Goal: Answer question/provide support: Share knowledge or assist other users

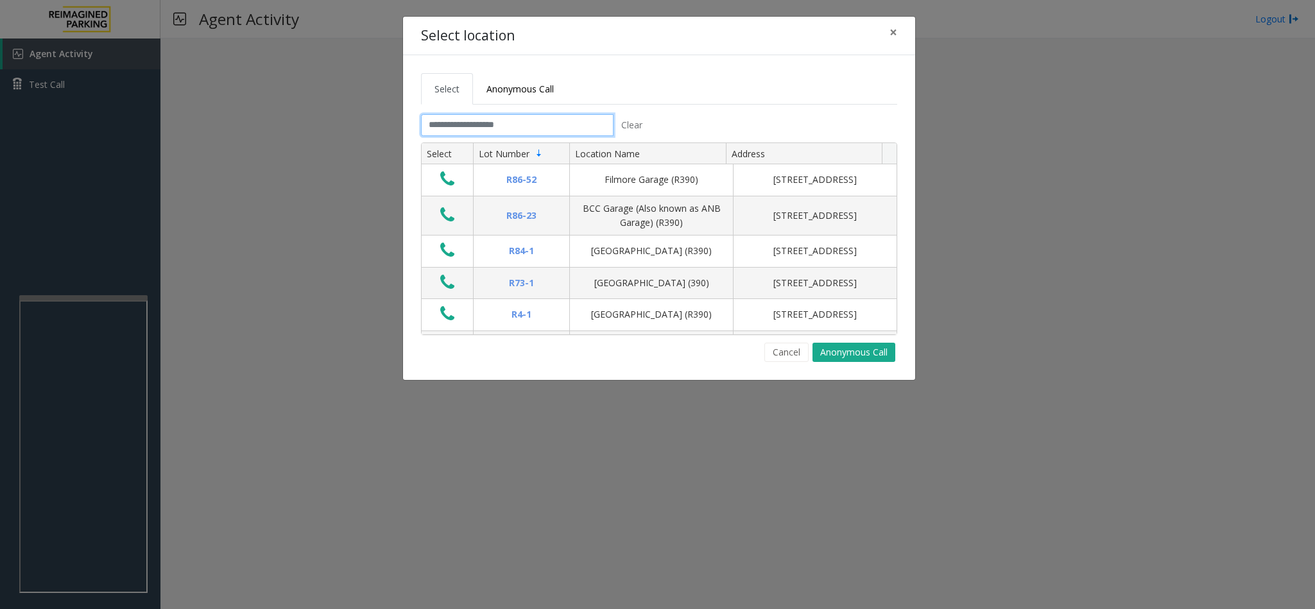
click at [481, 131] on input "text" at bounding box center [517, 125] width 193 height 22
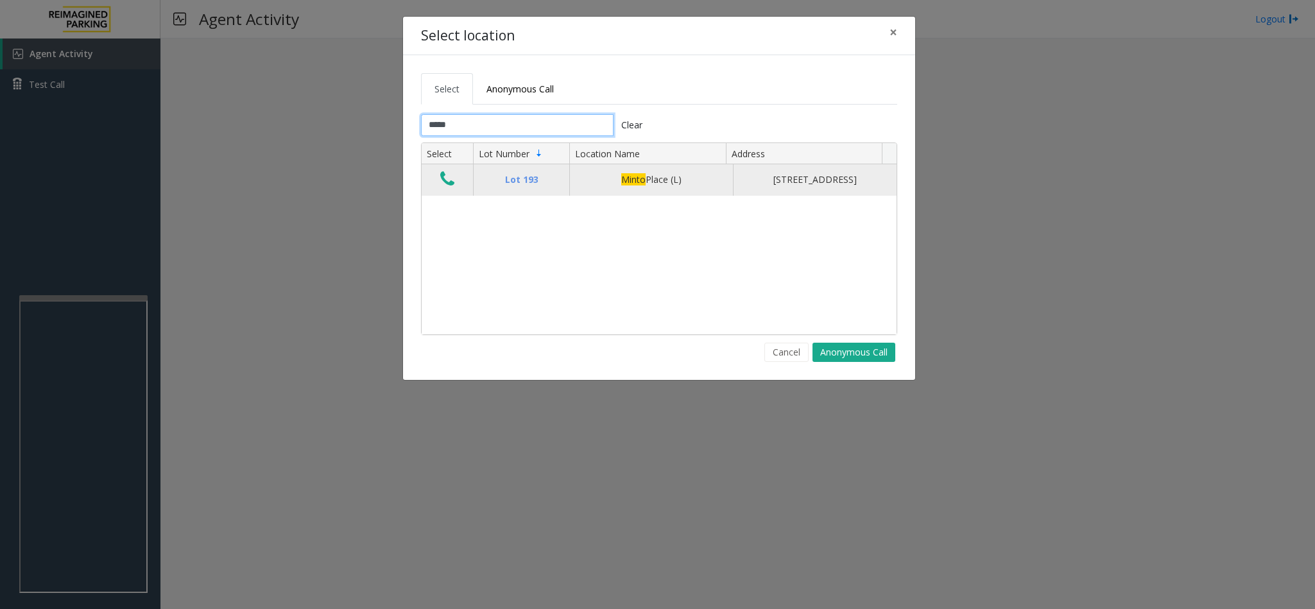
type input "*****"
click at [450, 174] on td "Data table" at bounding box center [447, 179] width 51 height 31
click at [454, 187] on icon "Data table" at bounding box center [447, 179] width 14 height 18
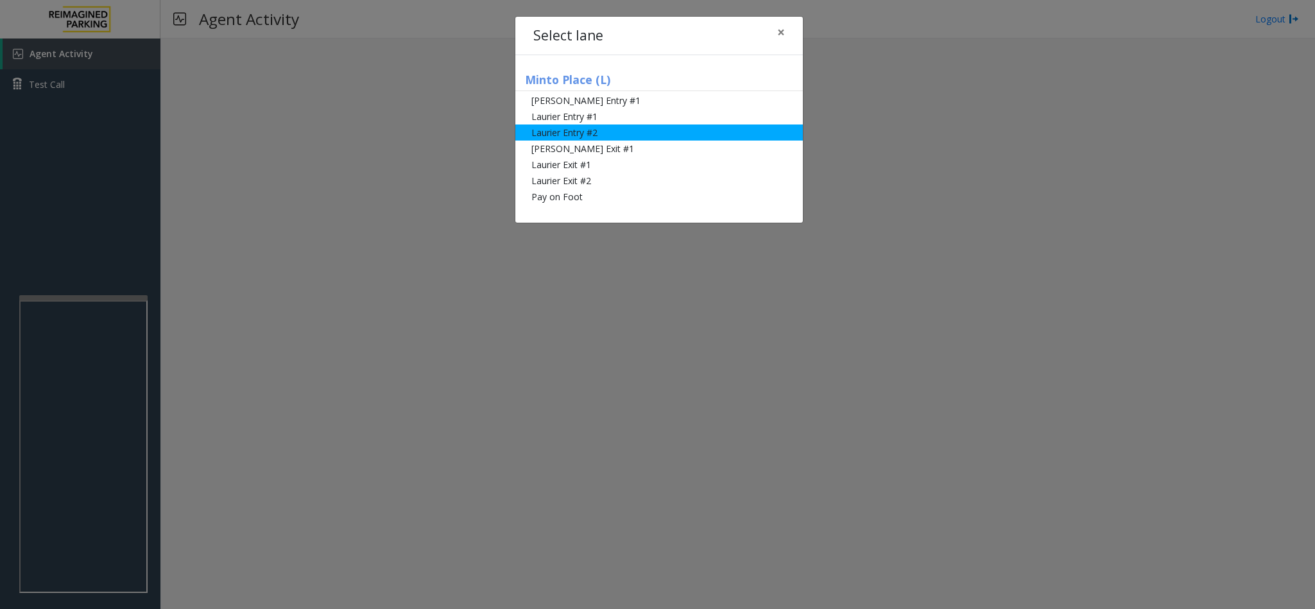
click at [614, 137] on li "Laurier Entry #2" at bounding box center [658, 132] width 287 height 16
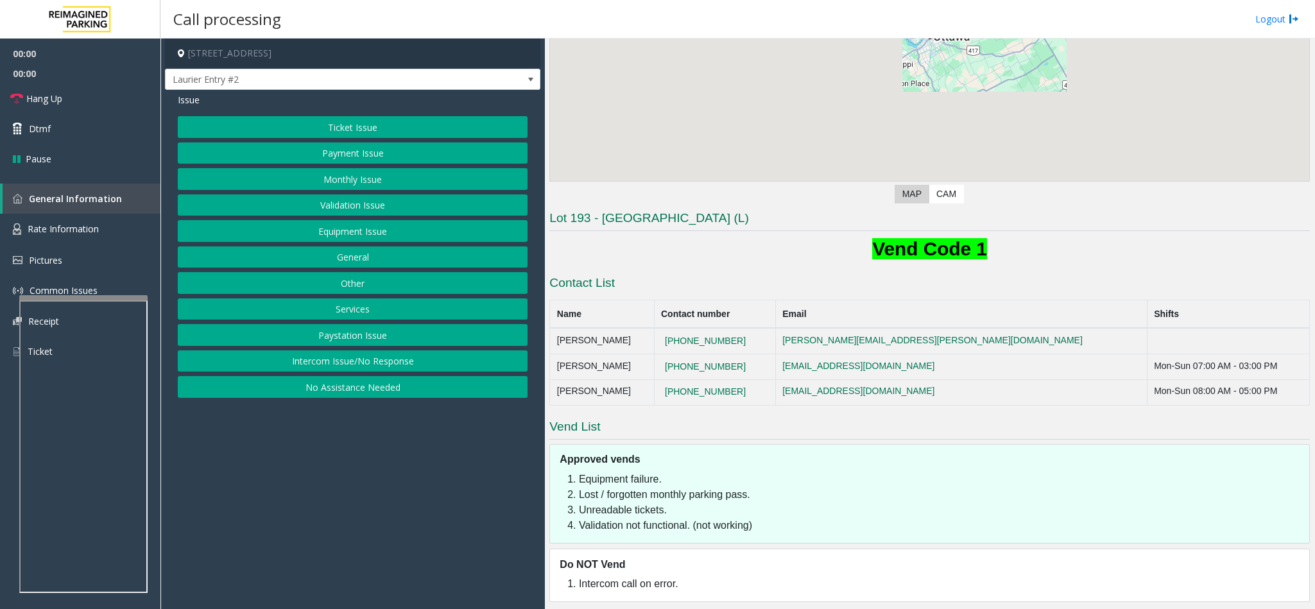
scroll to position [218, 0]
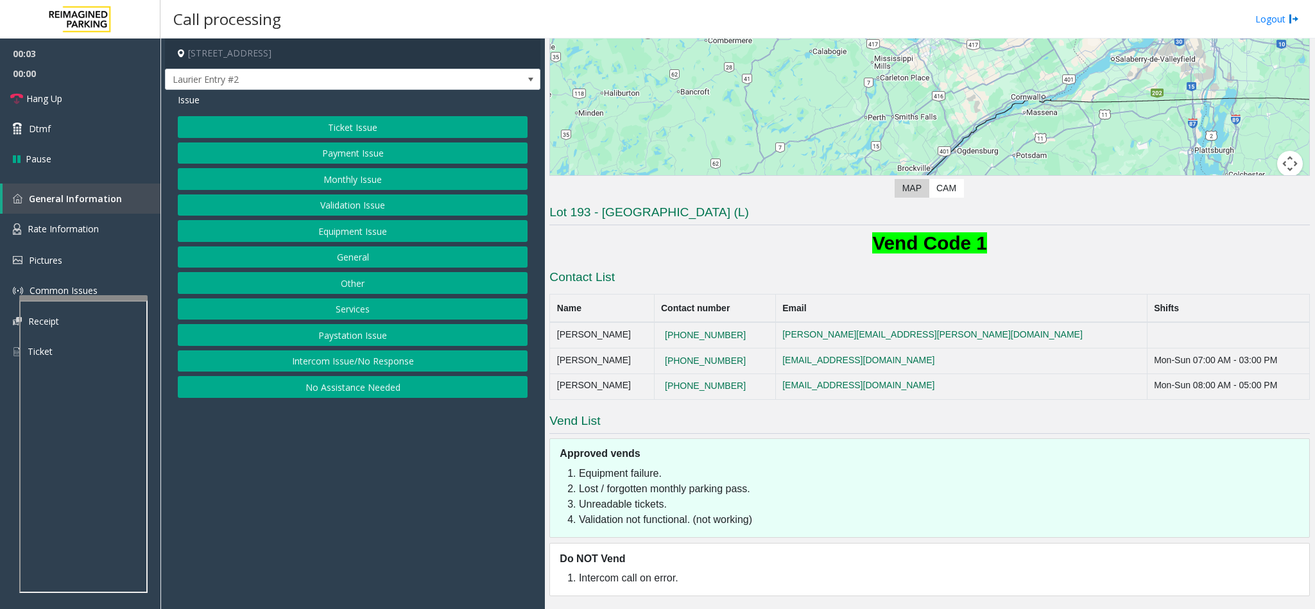
click at [349, 159] on button "Payment Issue" at bounding box center [353, 153] width 350 height 22
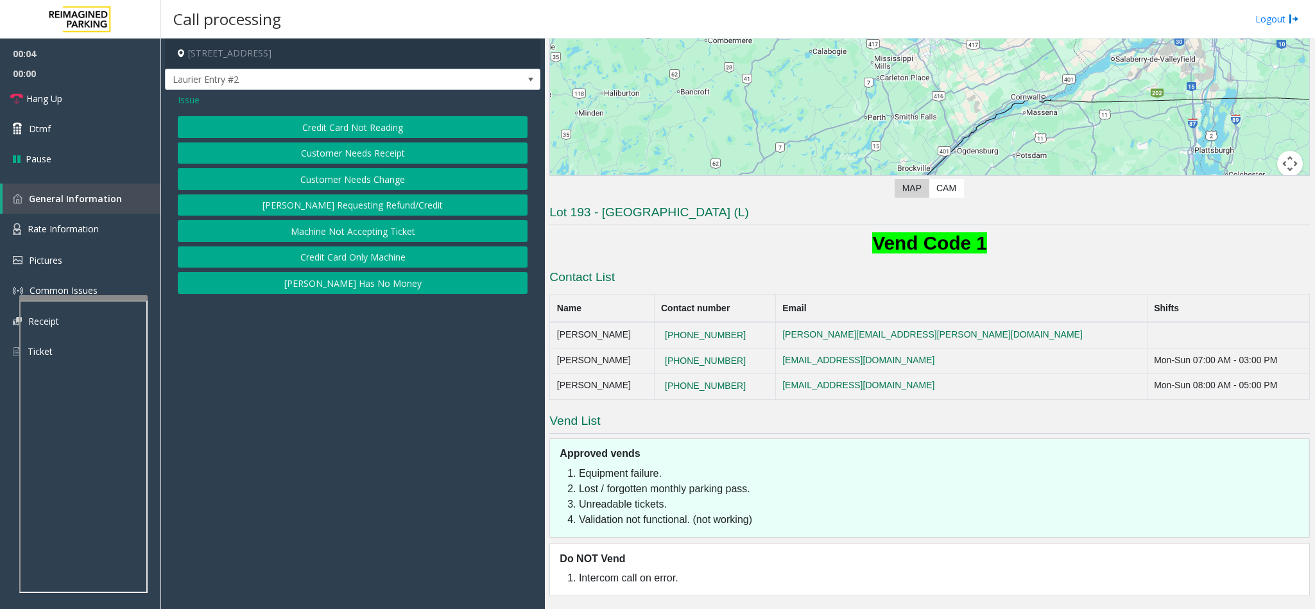
click at [343, 129] on button "Credit Card Not Reading" at bounding box center [353, 127] width 350 height 22
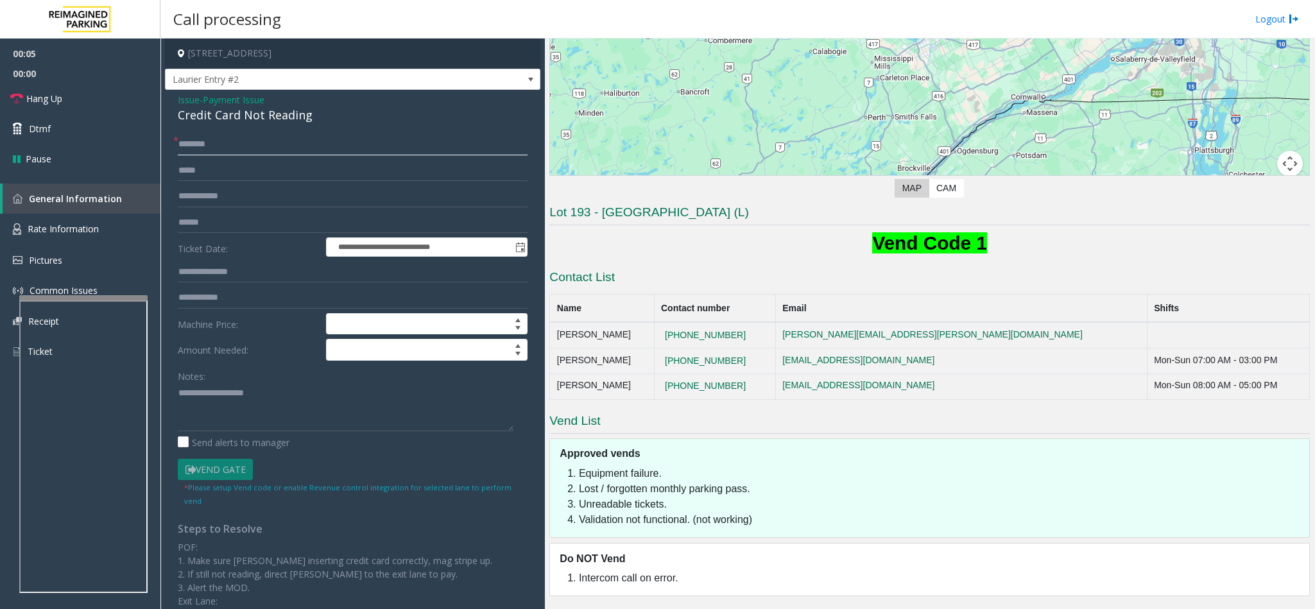
click at [216, 145] on input "text" at bounding box center [353, 144] width 350 height 22
click at [221, 117] on div "Credit Card Not Reading" at bounding box center [353, 115] width 350 height 17
type textarea "**********"
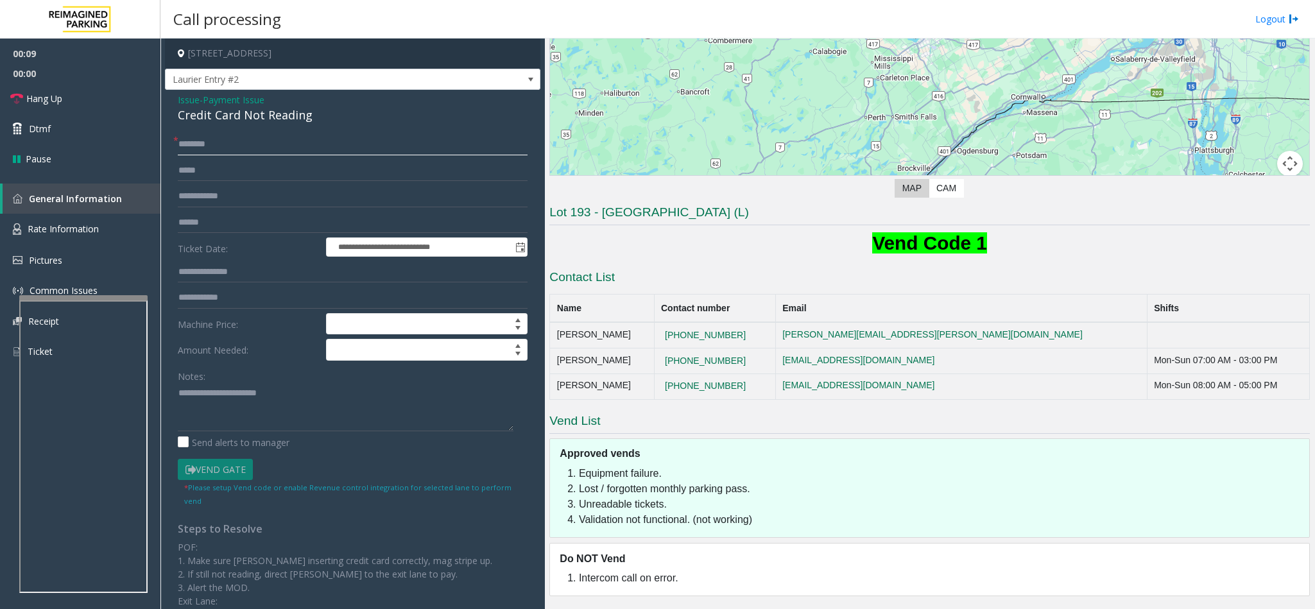
click at [199, 137] on input "text" at bounding box center [353, 144] width 350 height 22
type input "********"
click at [227, 222] on input "text" at bounding box center [353, 223] width 350 height 22
type input "*****"
click at [71, 127] on link "Dtmf" at bounding box center [80, 129] width 160 height 30
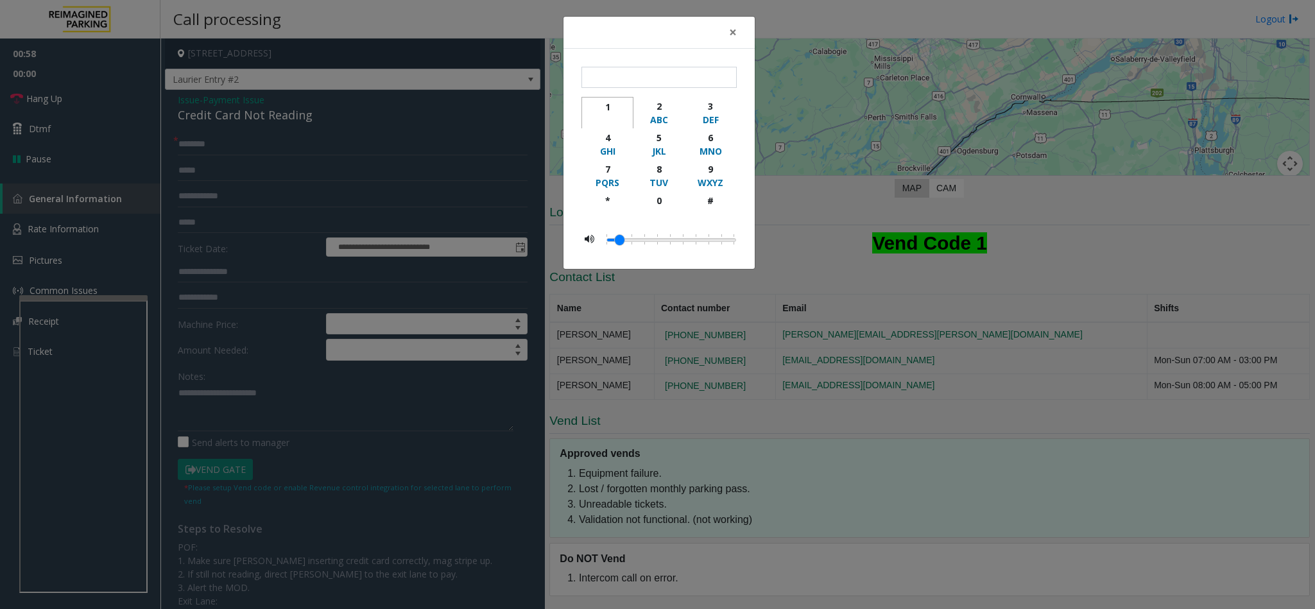
click at [596, 110] on div "1" at bounding box center [607, 106] width 35 height 13
type input "*"
click at [726, 35] on button "×" at bounding box center [733, 32] width 26 height 31
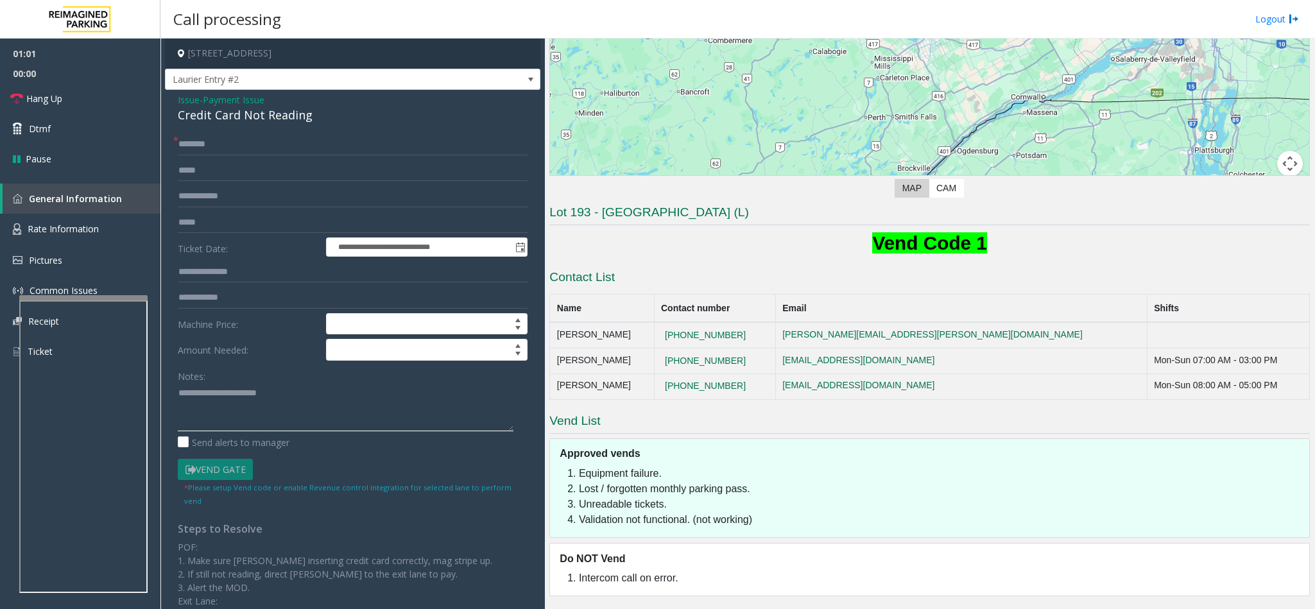
click at [178, 399] on textarea at bounding box center [346, 407] width 336 height 48
drag, startPoint x: 347, startPoint y: 404, endPoint x: 350, endPoint y: 399, distance: 6.9
click at [345, 402] on textarea at bounding box center [346, 407] width 336 height 48
click at [74, 107] on link "Hang Up" at bounding box center [80, 98] width 160 height 30
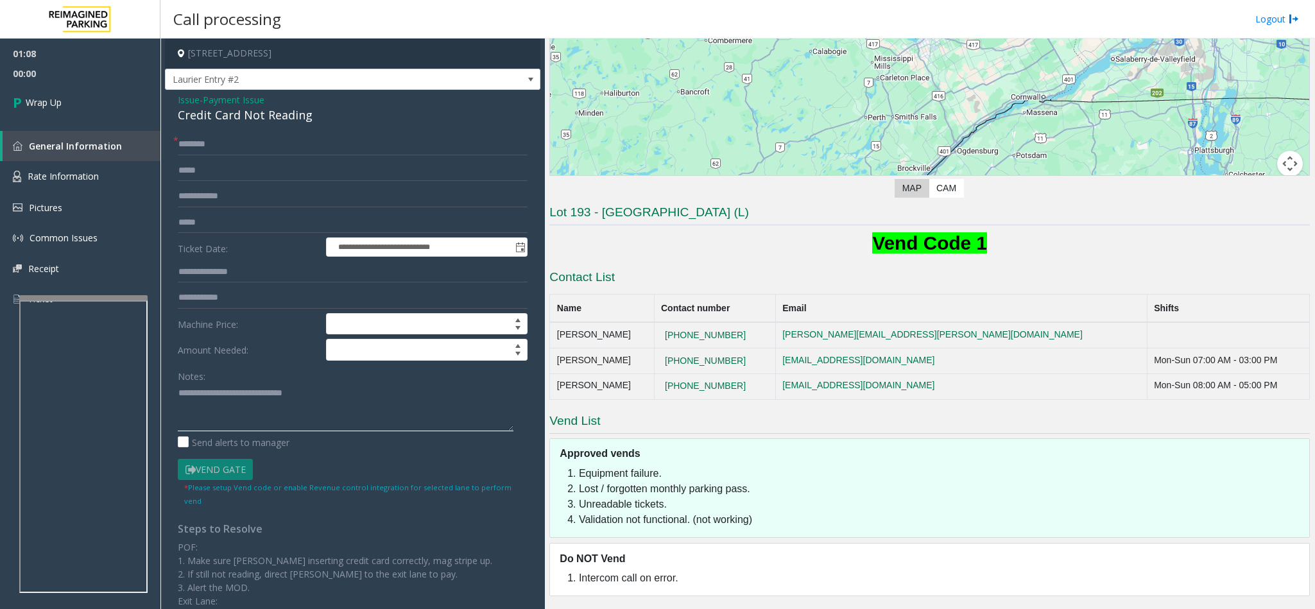
drag, startPoint x: 208, startPoint y: 395, endPoint x: 364, endPoint y: 393, distance: 155.9
click at [364, 393] on textarea at bounding box center [346, 407] width 336 height 48
type textarea "**********"
click at [64, 92] on link "Wrap Up" at bounding box center [80, 102] width 160 height 38
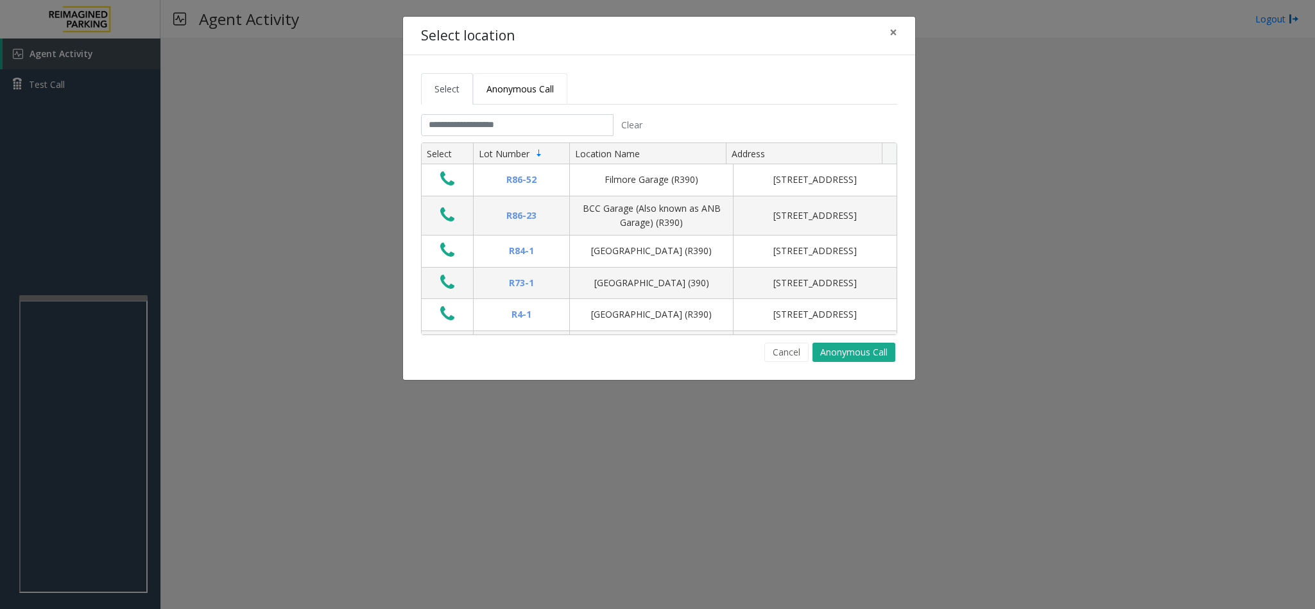
click at [532, 94] on span "Anonymous Call" at bounding box center [519, 89] width 67 height 12
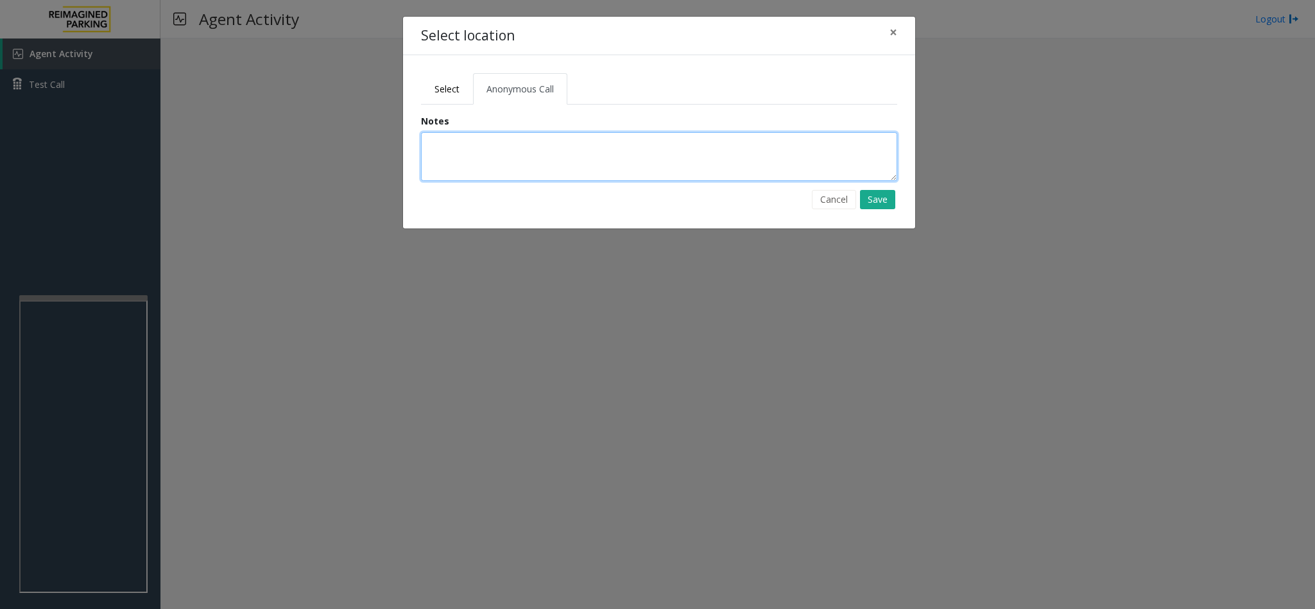
click at [502, 164] on textarea at bounding box center [659, 156] width 476 height 49
type textarea "**********"
click at [866, 200] on button "Save" at bounding box center [877, 199] width 35 height 19
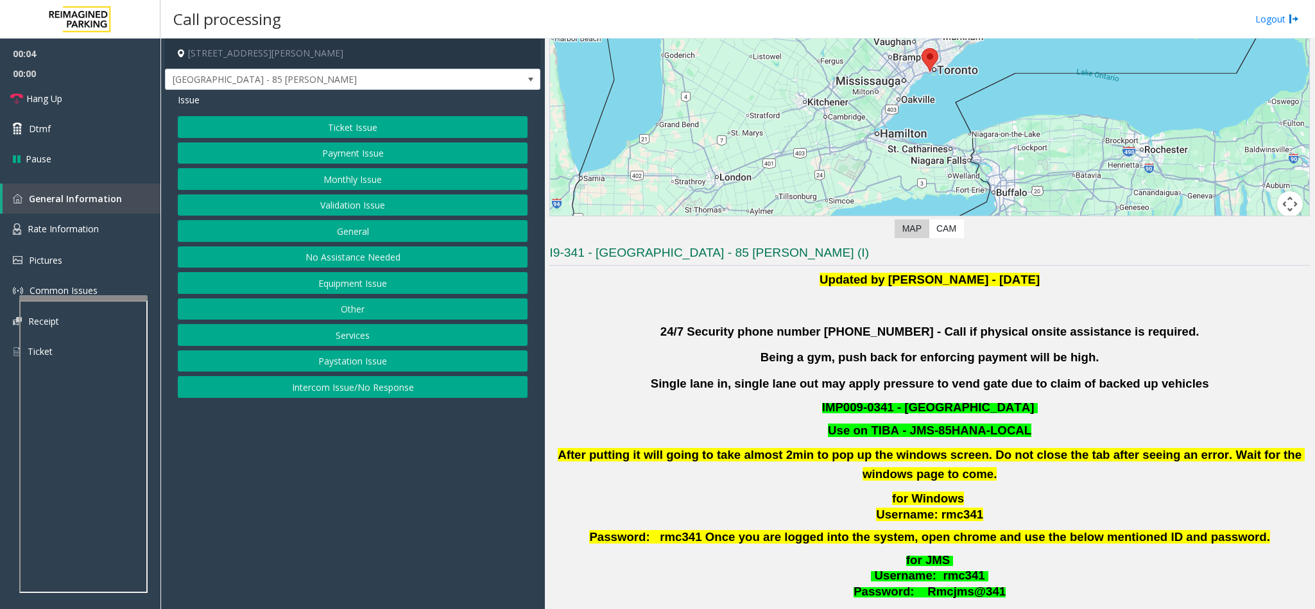
scroll to position [193, 0]
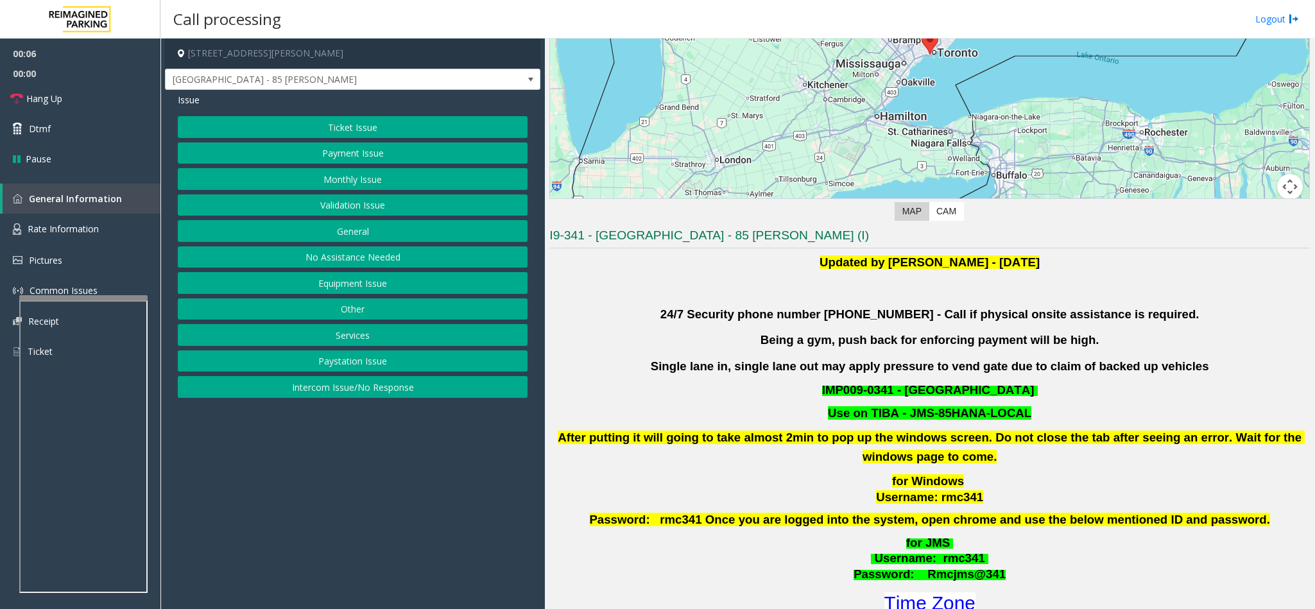
click at [332, 208] on button "Validation Issue" at bounding box center [353, 205] width 350 height 22
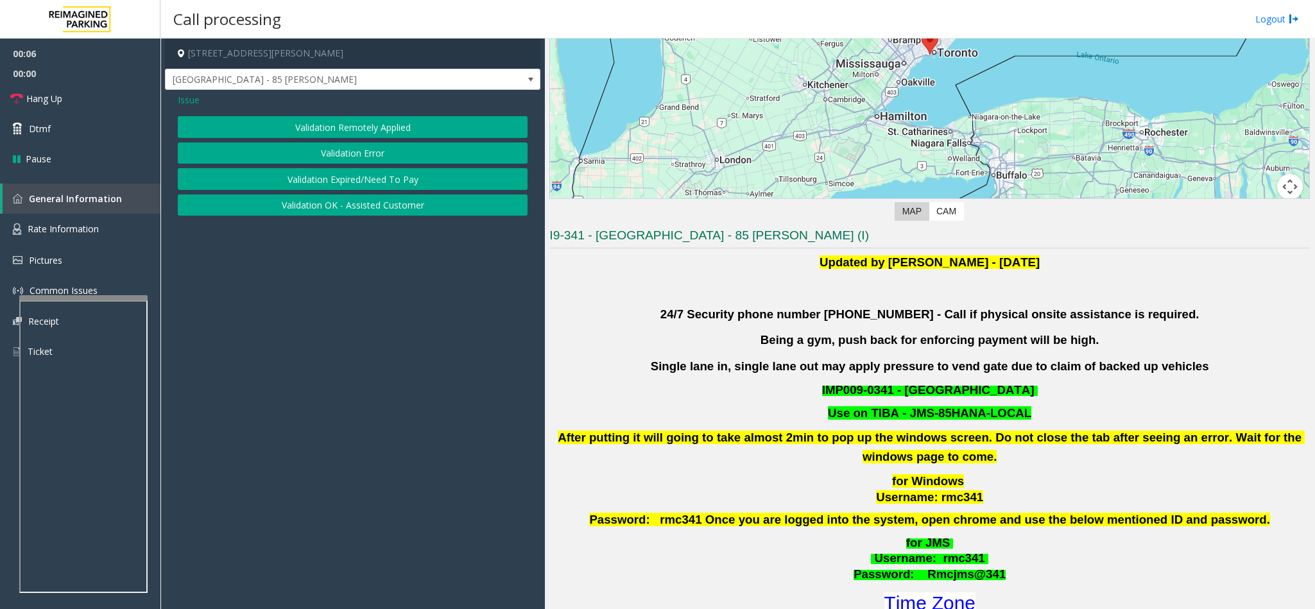
click at [335, 148] on button "Validation Error" at bounding box center [353, 153] width 350 height 22
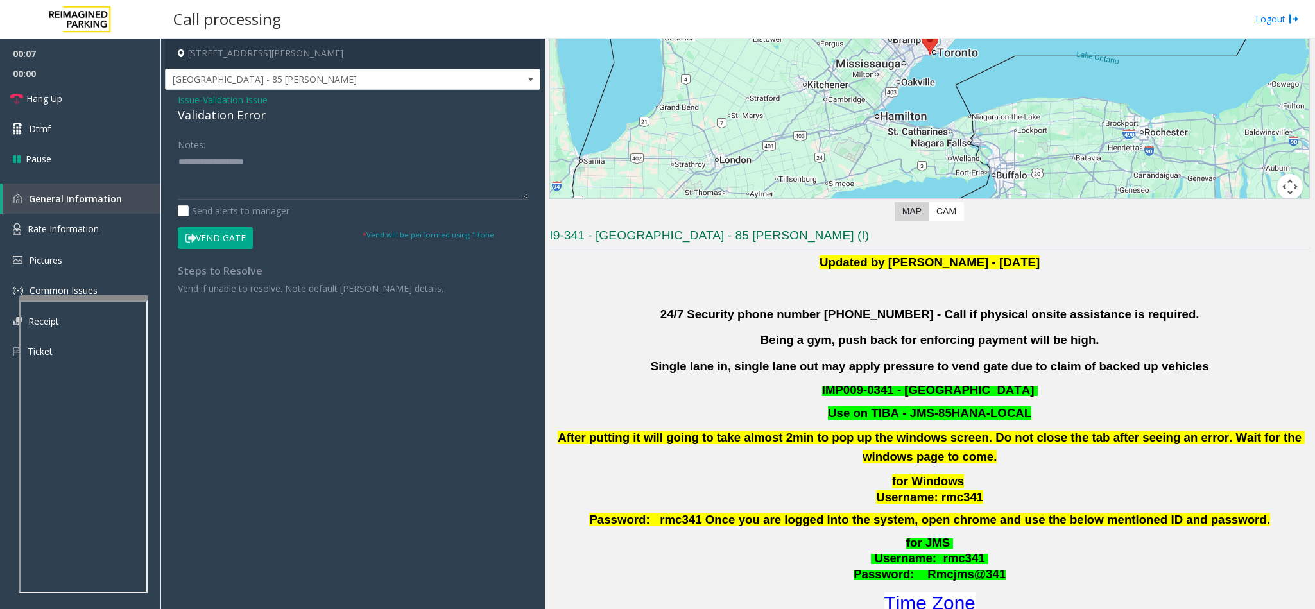
click at [206, 114] on div "Validation Error" at bounding box center [353, 115] width 350 height 17
click at [178, 158] on textarea at bounding box center [353, 175] width 350 height 48
click at [311, 174] on textarea at bounding box center [353, 175] width 350 height 48
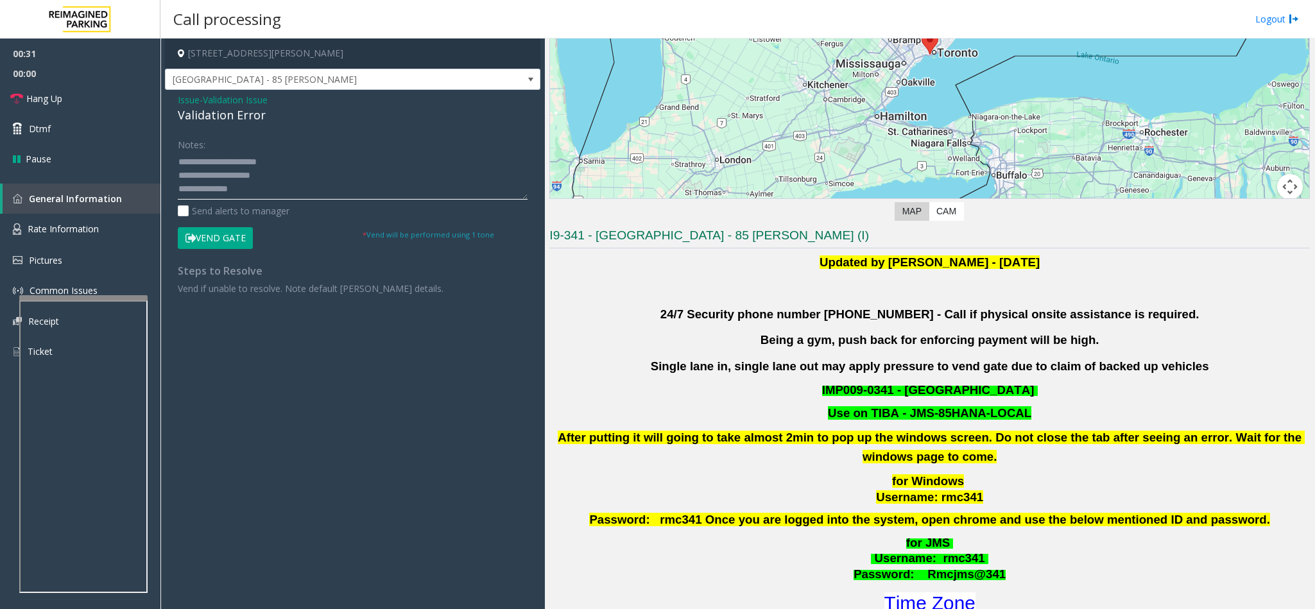
scroll to position [10, 0]
click at [268, 171] on textarea at bounding box center [353, 175] width 350 height 48
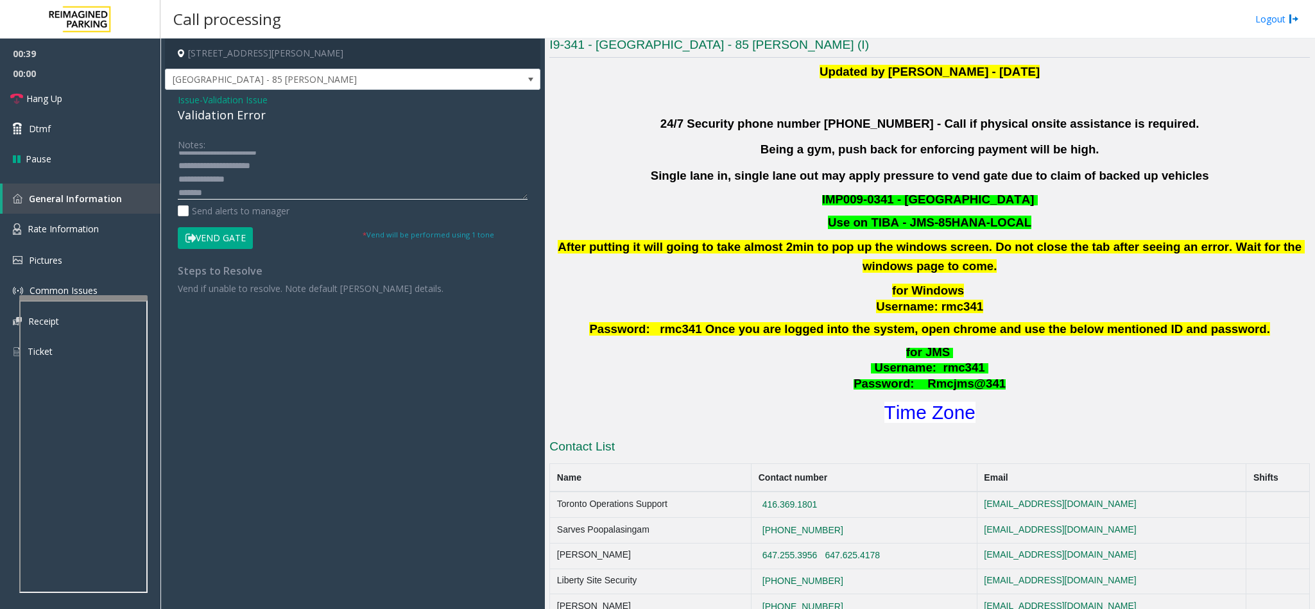
scroll to position [385, 0]
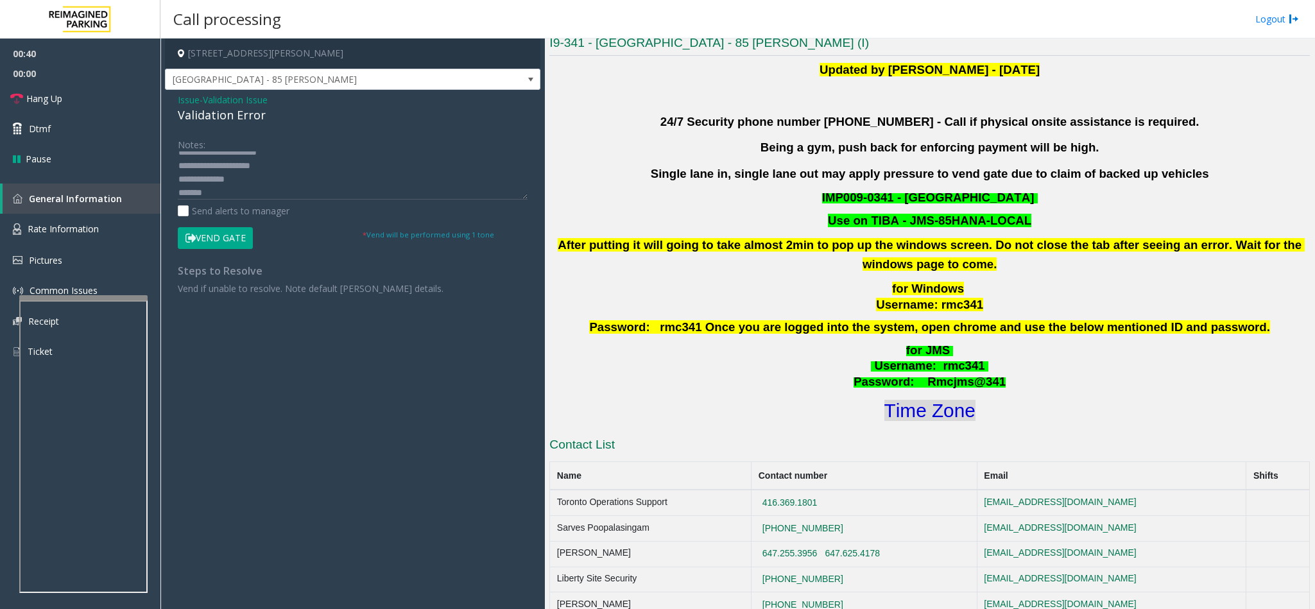
click at [895, 420] on font "Time Zone" at bounding box center [929, 410] width 91 height 21
click at [214, 193] on textarea at bounding box center [353, 175] width 350 height 48
click at [233, 237] on button "Vend Gate" at bounding box center [215, 238] width 75 height 22
click at [252, 195] on textarea at bounding box center [353, 175] width 350 height 48
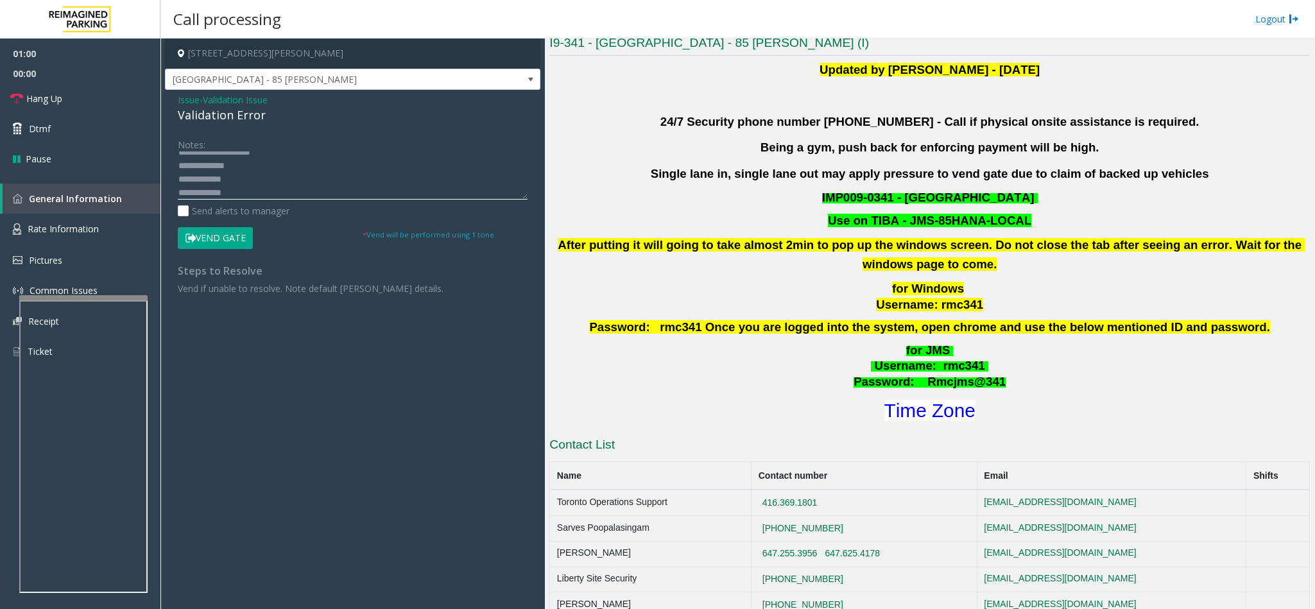
scroll to position [37, 0]
type textarea "**********"
click at [97, 93] on link "Hang Up" at bounding box center [80, 98] width 160 height 30
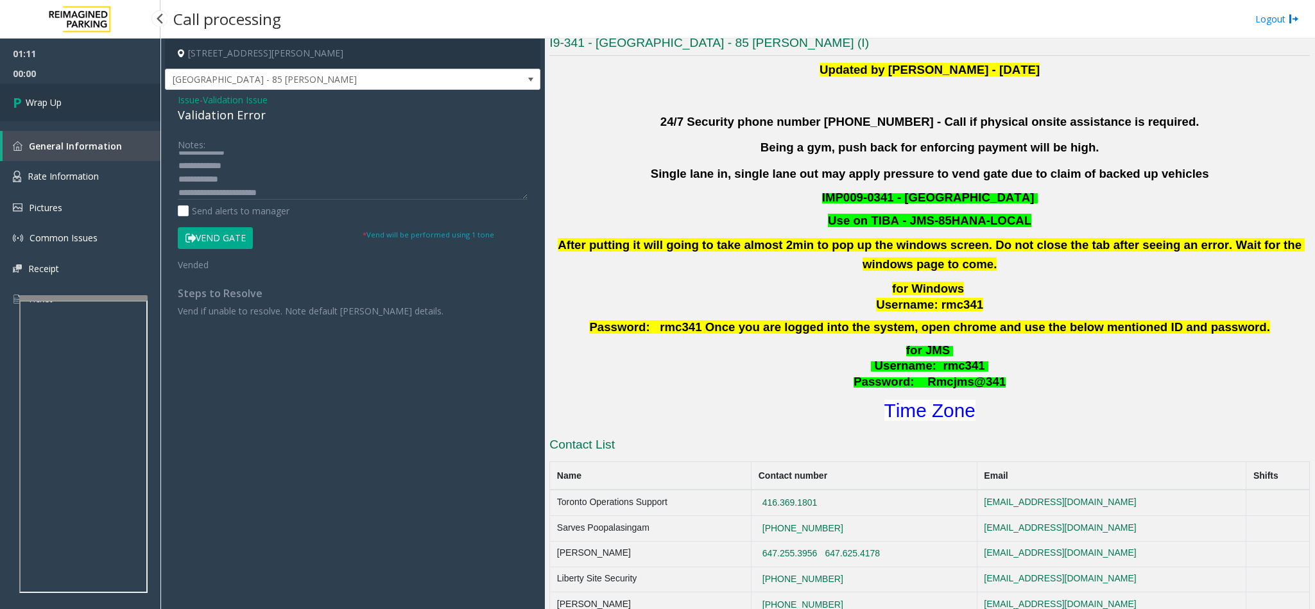
click at [104, 101] on link "Wrap Up" at bounding box center [80, 102] width 160 height 38
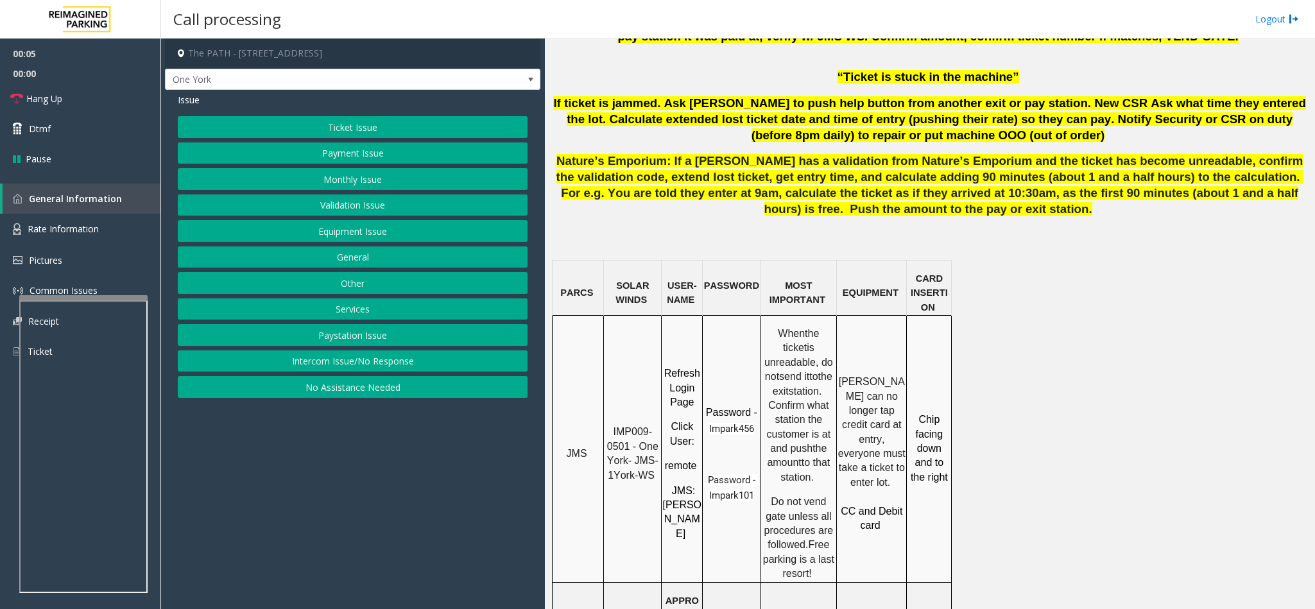
scroll to position [866, 0]
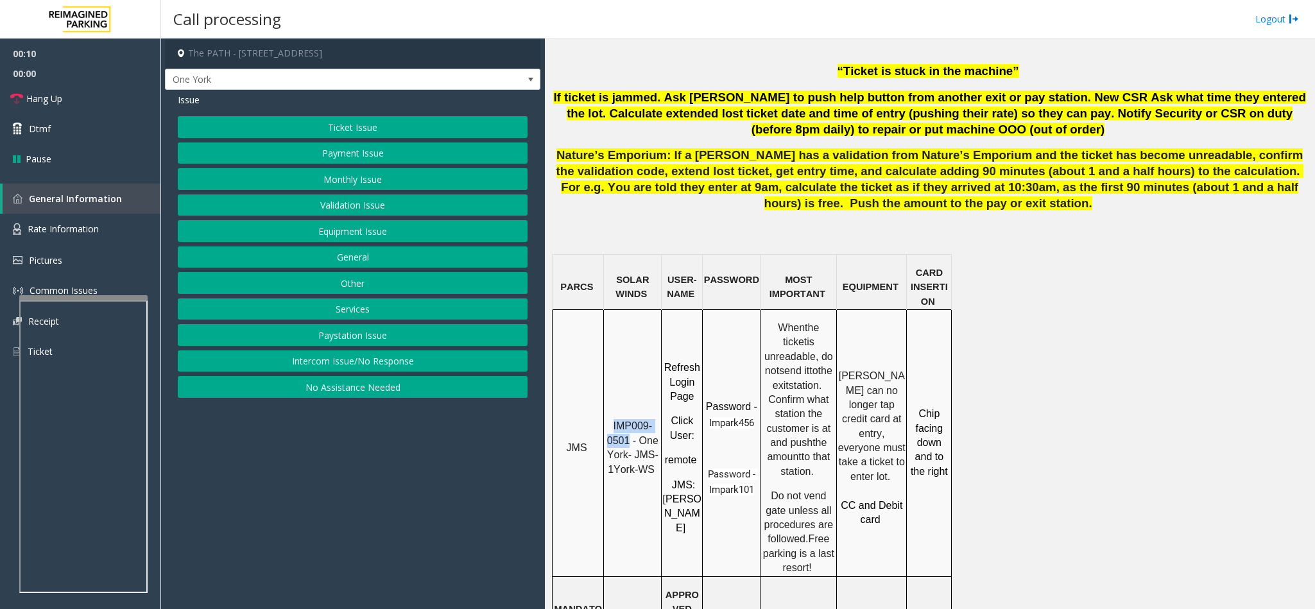
copy span "IMP009-0501"
drag, startPoint x: 630, startPoint y: 391, endPoint x: 614, endPoint y: 377, distance: 20.9
click at [614, 419] on p "IMP009-0501 - One York- JMS-1York-WS" at bounding box center [632, 448] width 56 height 58
click at [349, 125] on button "Ticket Issue" at bounding box center [353, 127] width 350 height 22
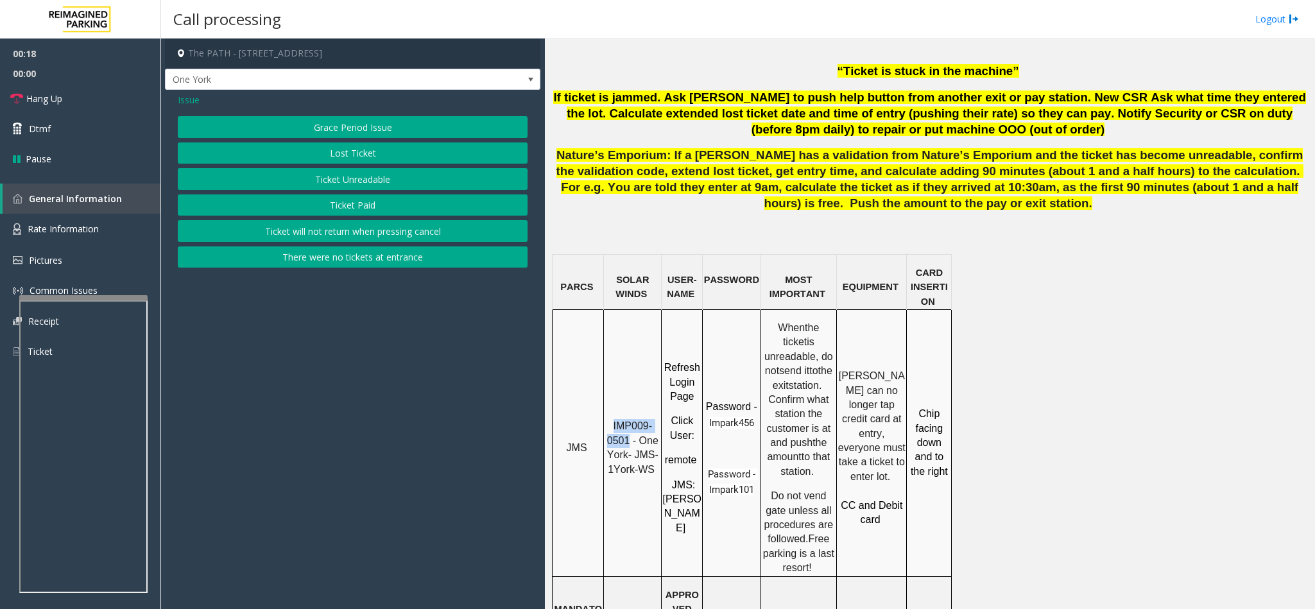
click at [341, 201] on button "Ticket Paid" at bounding box center [353, 205] width 350 height 22
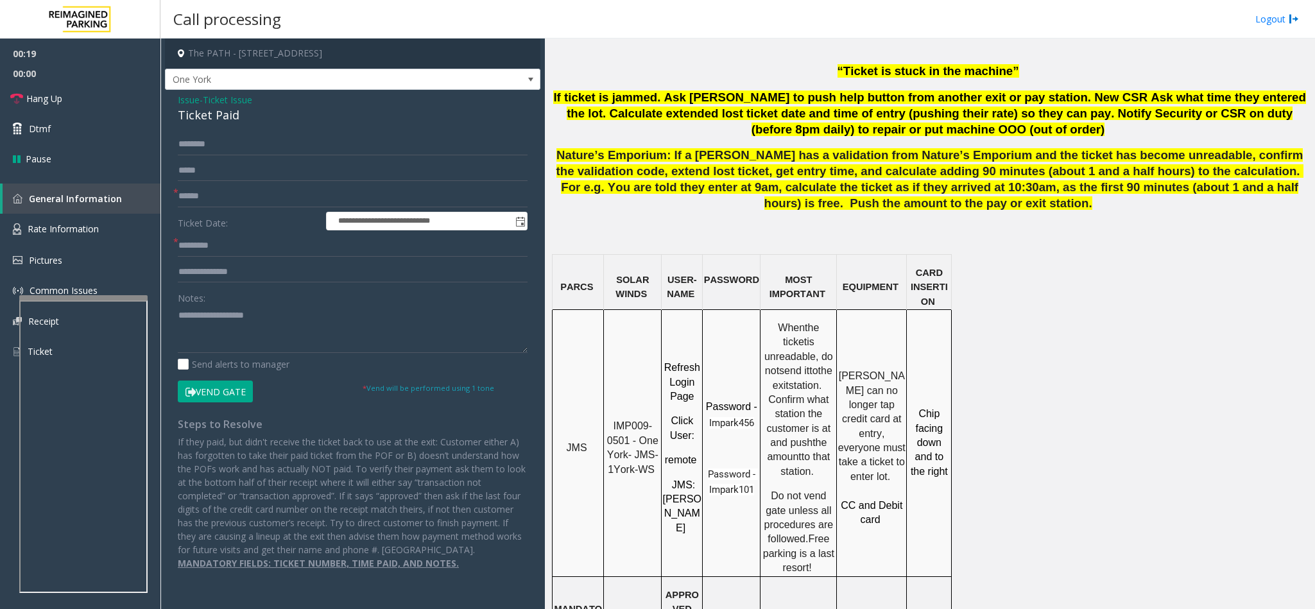
click at [193, 110] on div "Ticket Paid" at bounding box center [353, 115] width 350 height 17
click at [181, 316] on textarea at bounding box center [353, 329] width 350 height 48
click at [271, 312] on textarea at bounding box center [353, 329] width 350 height 48
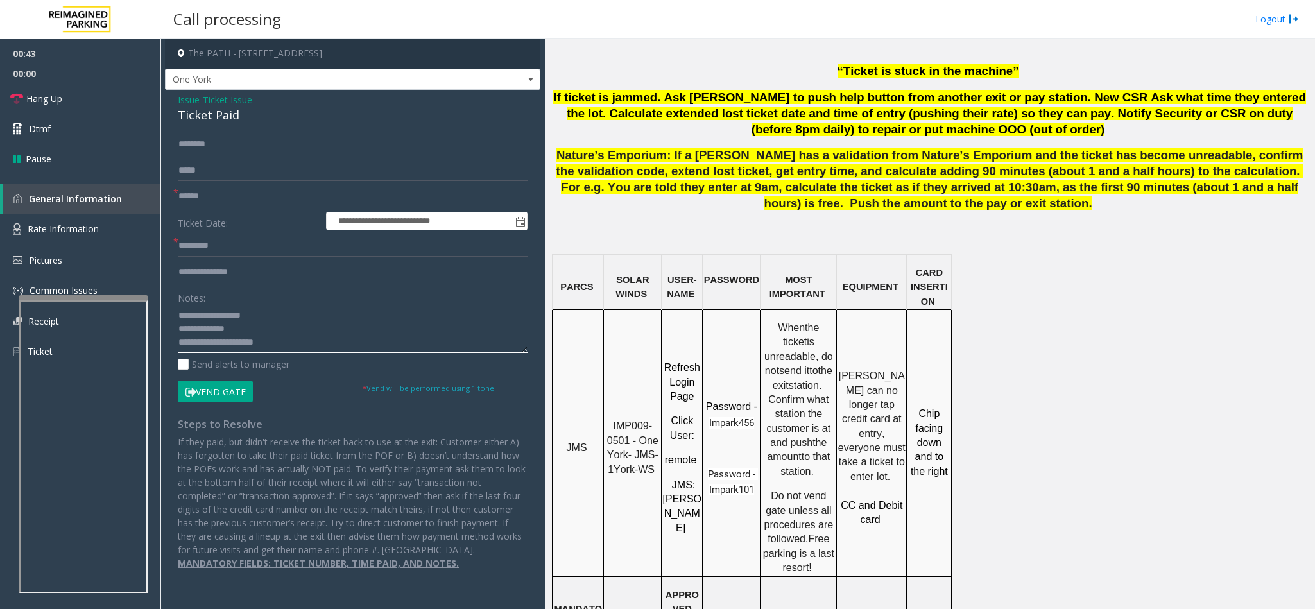
click at [264, 333] on textarea at bounding box center [353, 329] width 350 height 48
click at [282, 347] on textarea at bounding box center [353, 329] width 350 height 48
copy span "IMP009-0501"
drag, startPoint x: 628, startPoint y: 391, endPoint x: 613, endPoint y: 377, distance: 20.5
click at [613, 419] on p "IMP009-0501 - One York- JMS-1York-WS" at bounding box center [632, 448] width 56 height 58
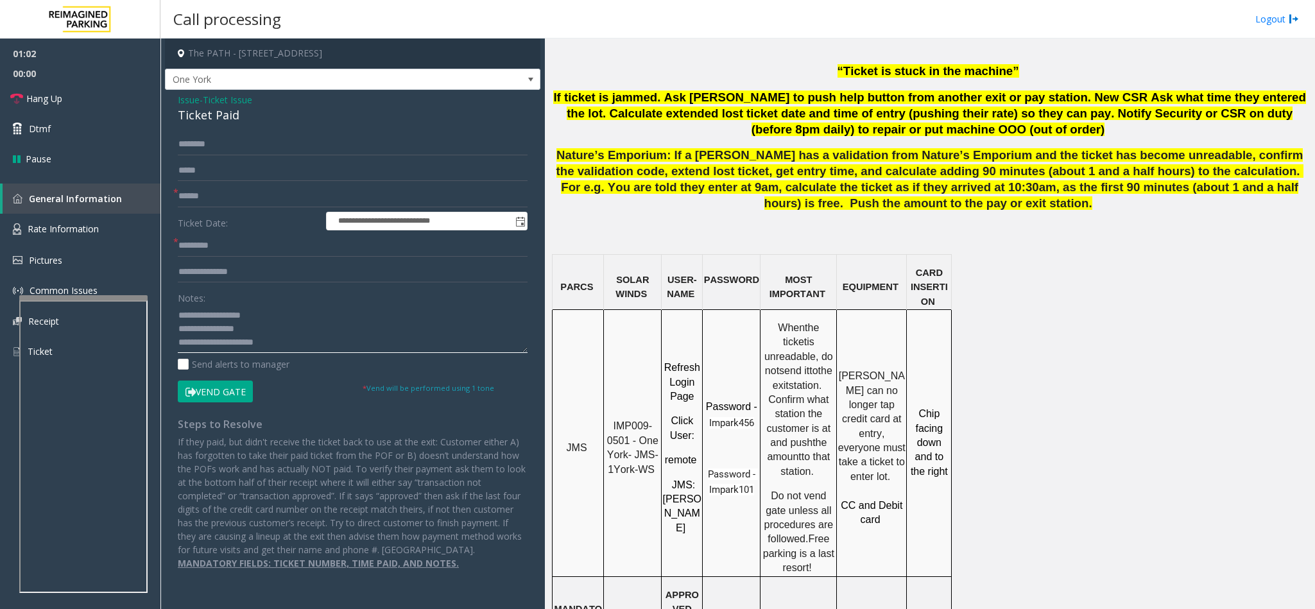
click at [276, 351] on textarea at bounding box center [353, 329] width 350 height 48
type textarea "**********"
click at [191, 191] on input "text" at bounding box center [353, 196] width 350 height 22
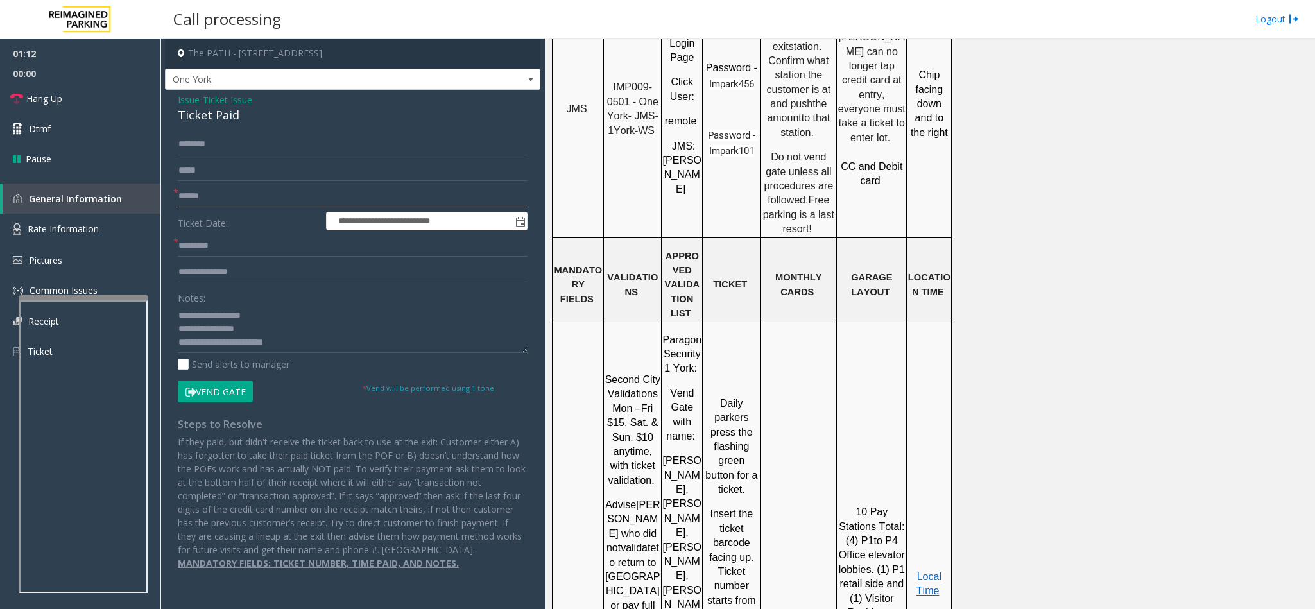
scroll to position [1251, 0]
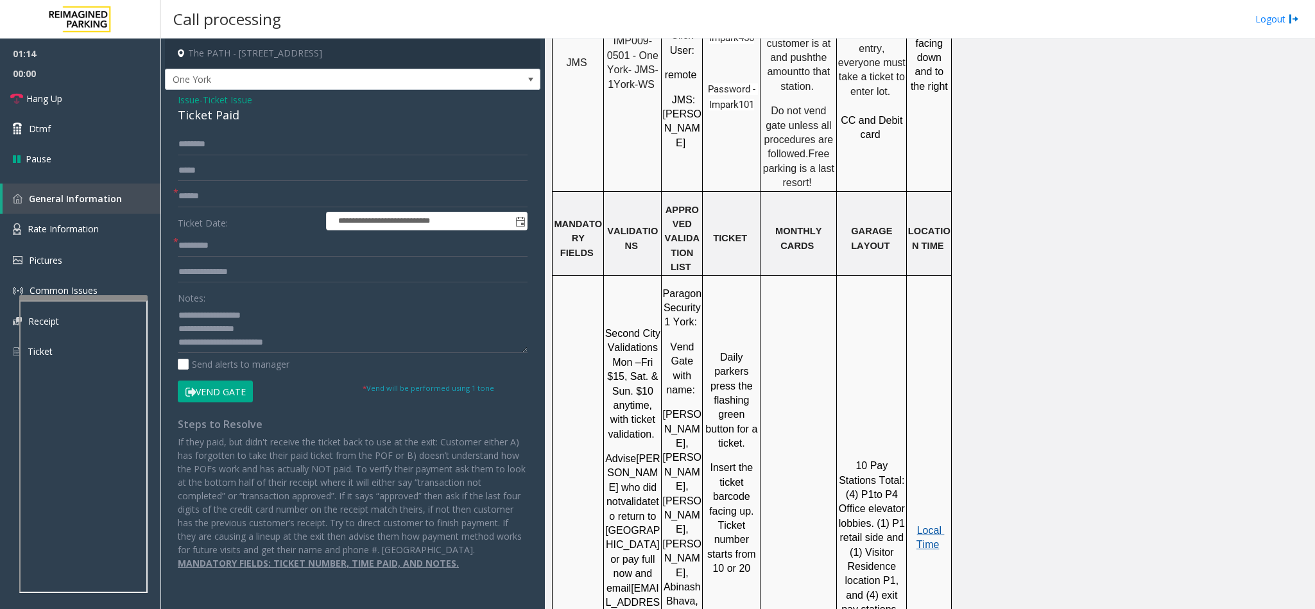
click at [930, 525] on span "Local Time" at bounding box center [930, 537] width 28 height 25
click at [214, 185] on input "text" at bounding box center [353, 196] width 350 height 22
type input "********"
click at [929, 525] on span "Local Time" at bounding box center [930, 537] width 28 height 25
click at [194, 243] on input "text" at bounding box center [353, 246] width 350 height 22
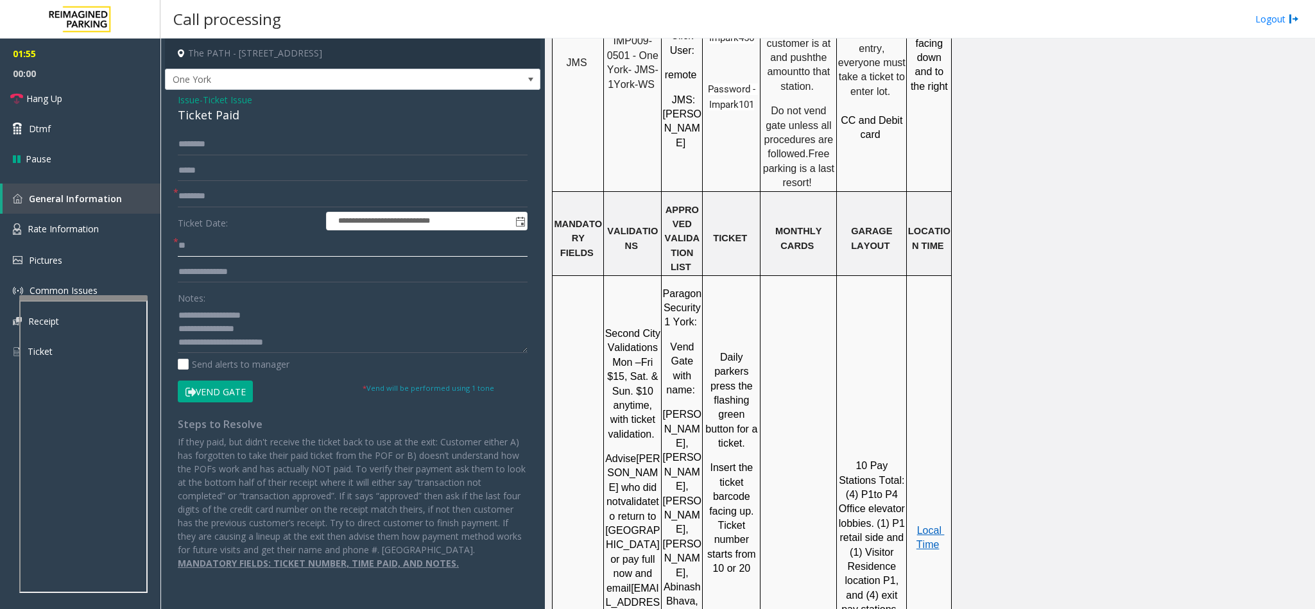
type input "*"
type input "******"
click at [222, 388] on button "Vend Gate" at bounding box center [215, 392] width 75 height 22
click at [308, 341] on textarea at bounding box center [353, 329] width 350 height 48
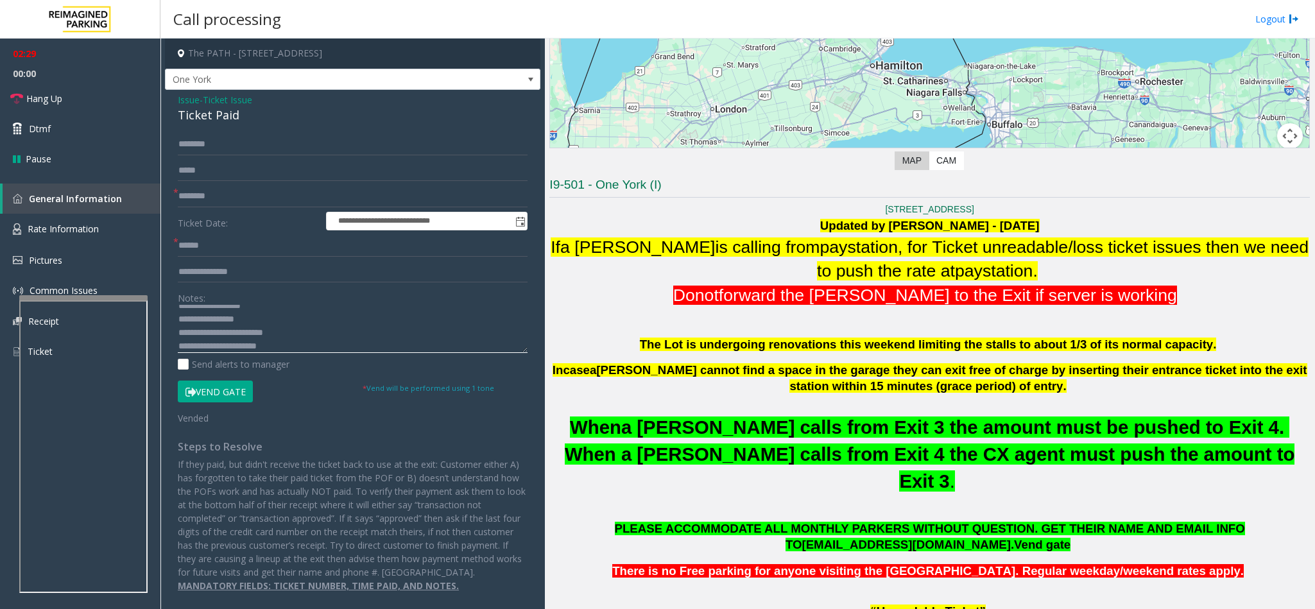
scroll to position [193, 0]
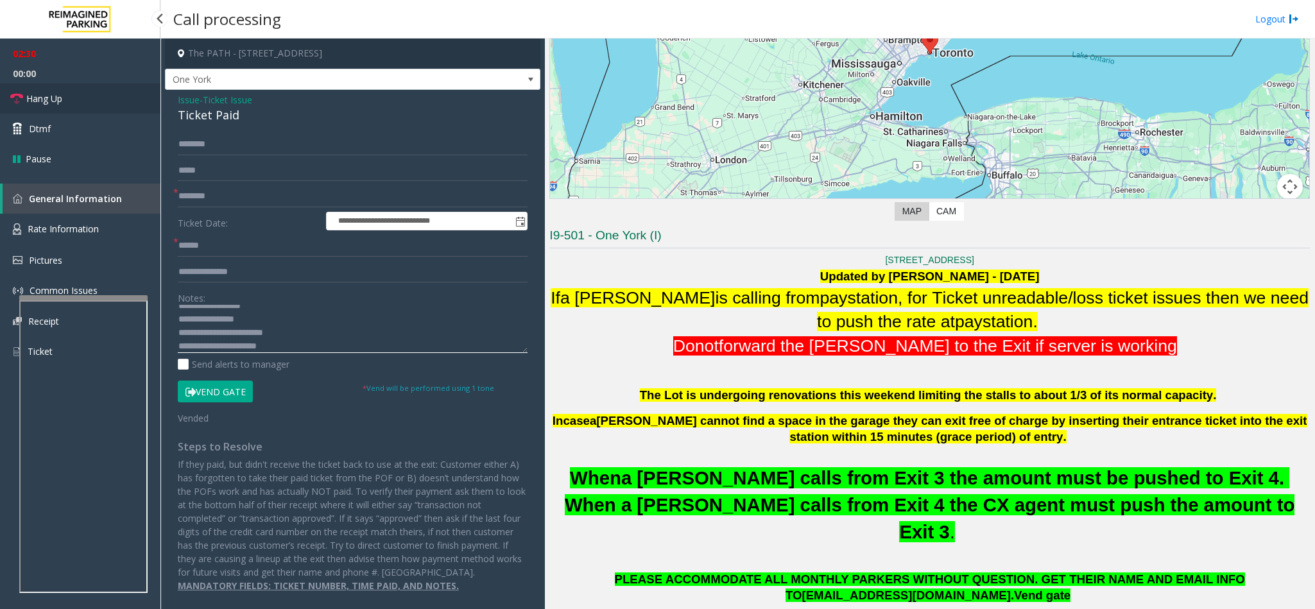
type textarea "**********"
click at [99, 89] on link "Hang Up" at bounding box center [80, 98] width 160 height 30
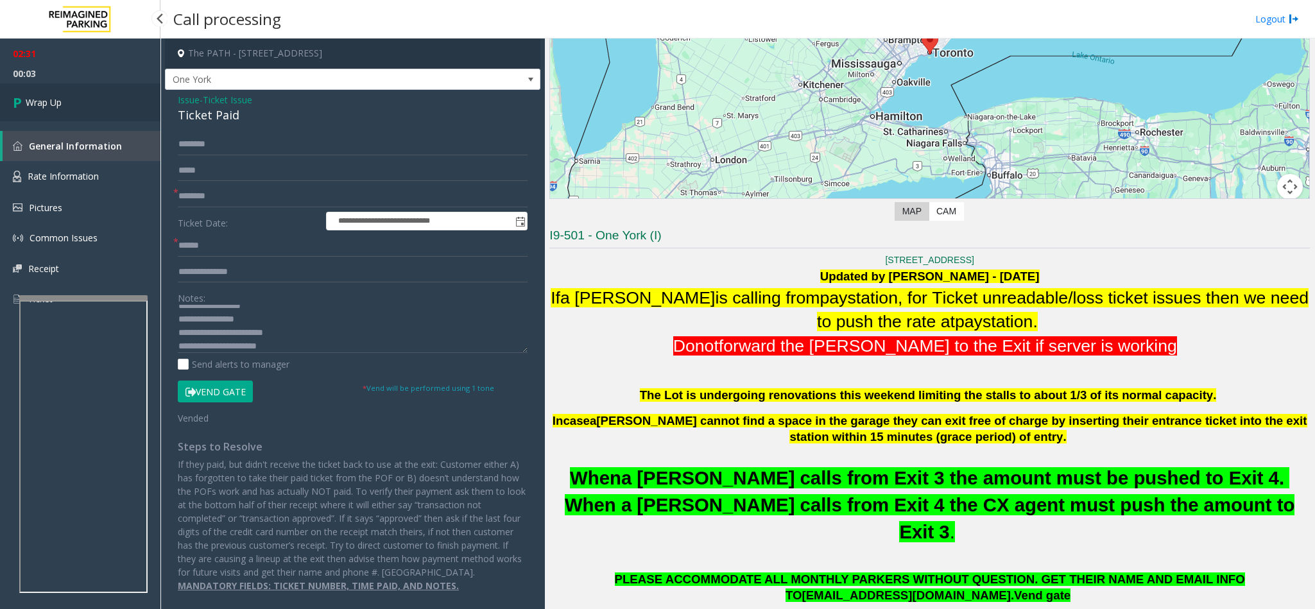
click at [96, 87] on link "Wrap Up" at bounding box center [80, 102] width 160 height 38
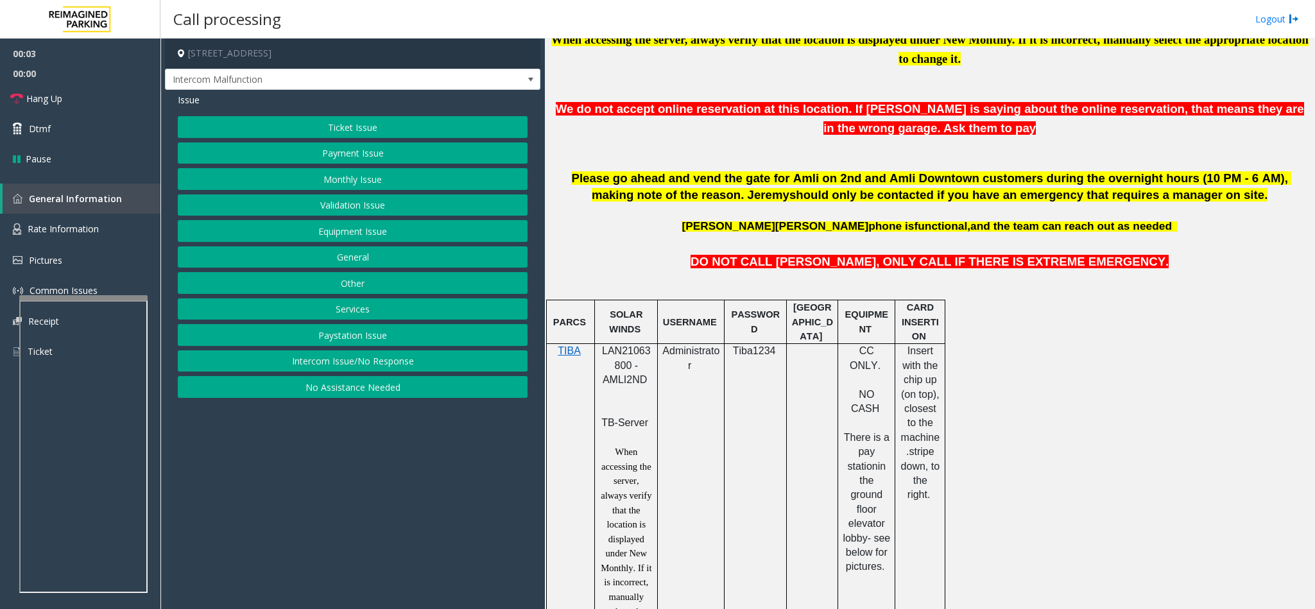
scroll to position [578, 0]
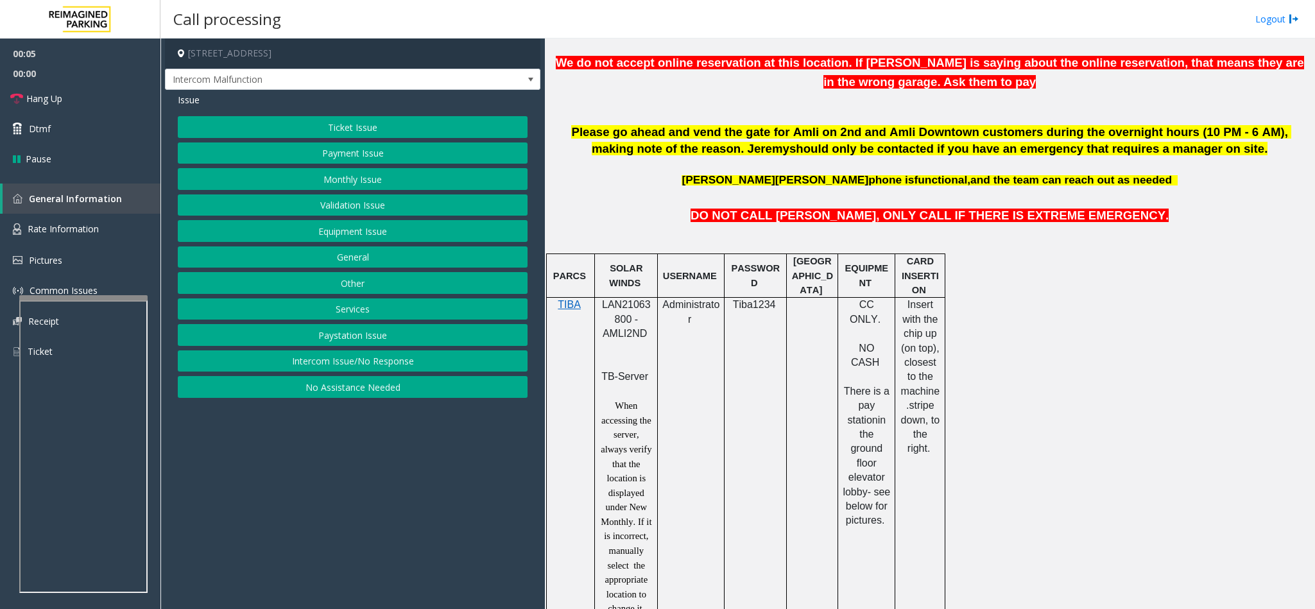
click at [620, 314] on span "LAN21063800 - AMLI2ND" at bounding box center [626, 319] width 49 height 40
copy span "LAN21063800"
click at [383, 157] on button "Payment Issue" at bounding box center [353, 153] width 350 height 22
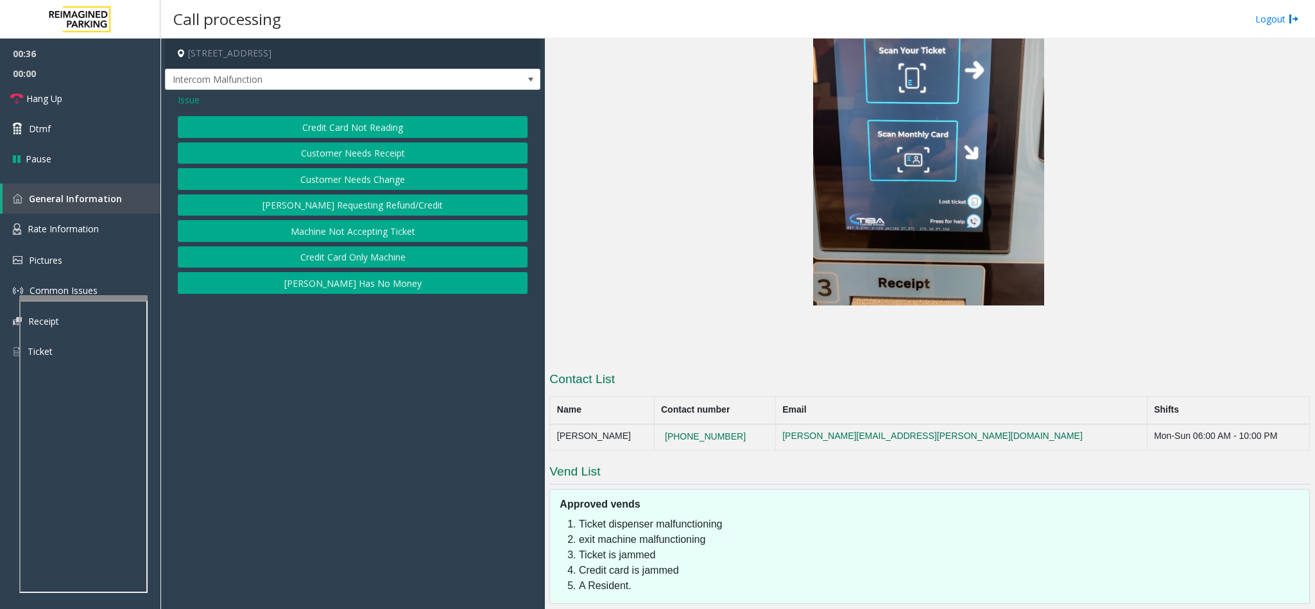
scroll to position [2329, 0]
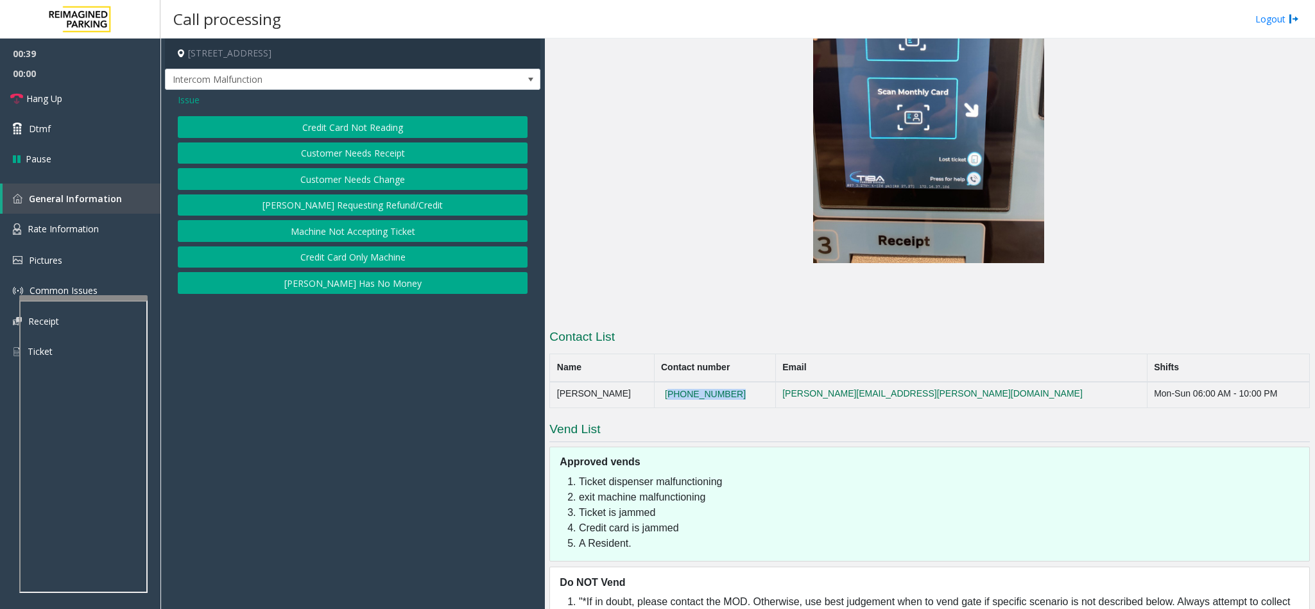
copy button "[PHONE_NUMBER]"
drag, startPoint x: 776, startPoint y: 357, endPoint x: 690, endPoint y: 359, distance: 86.7
click at [690, 382] on td "[PHONE_NUMBER]" at bounding box center [714, 395] width 121 height 26
click at [364, 260] on button "Credit Card Only Machine" at bounding box center [353, 257] width 350 height 22
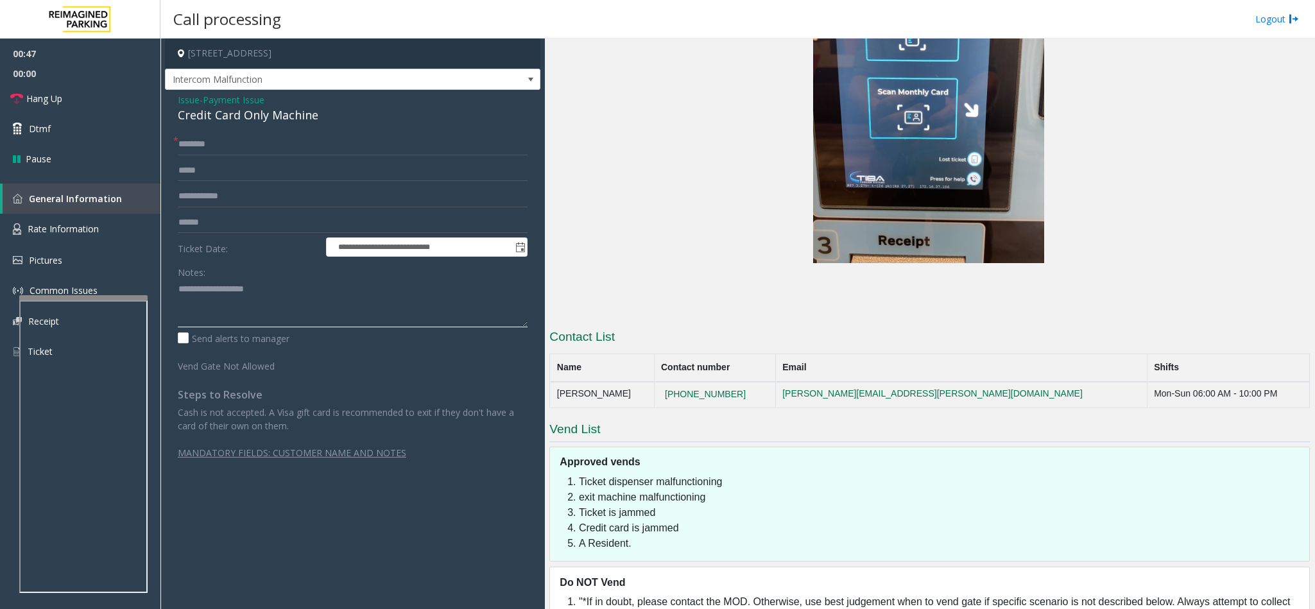
click at [210, 309] on textarea at bounding box center [353, 303] width 350 height 48
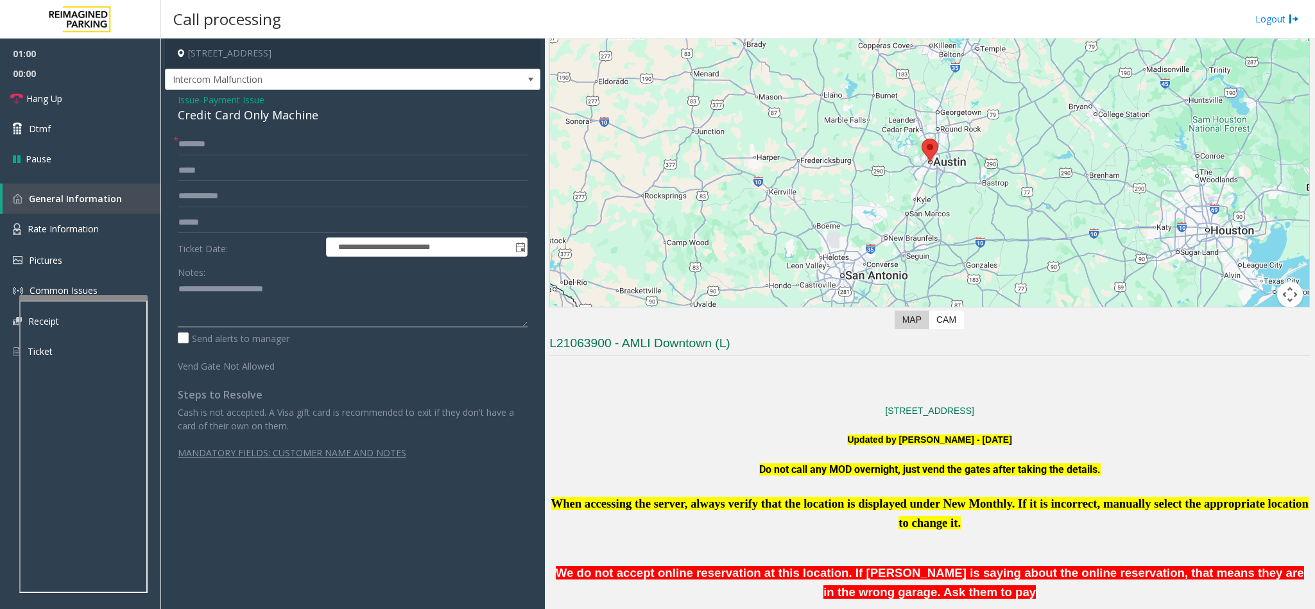
scroll to position [19, 0]
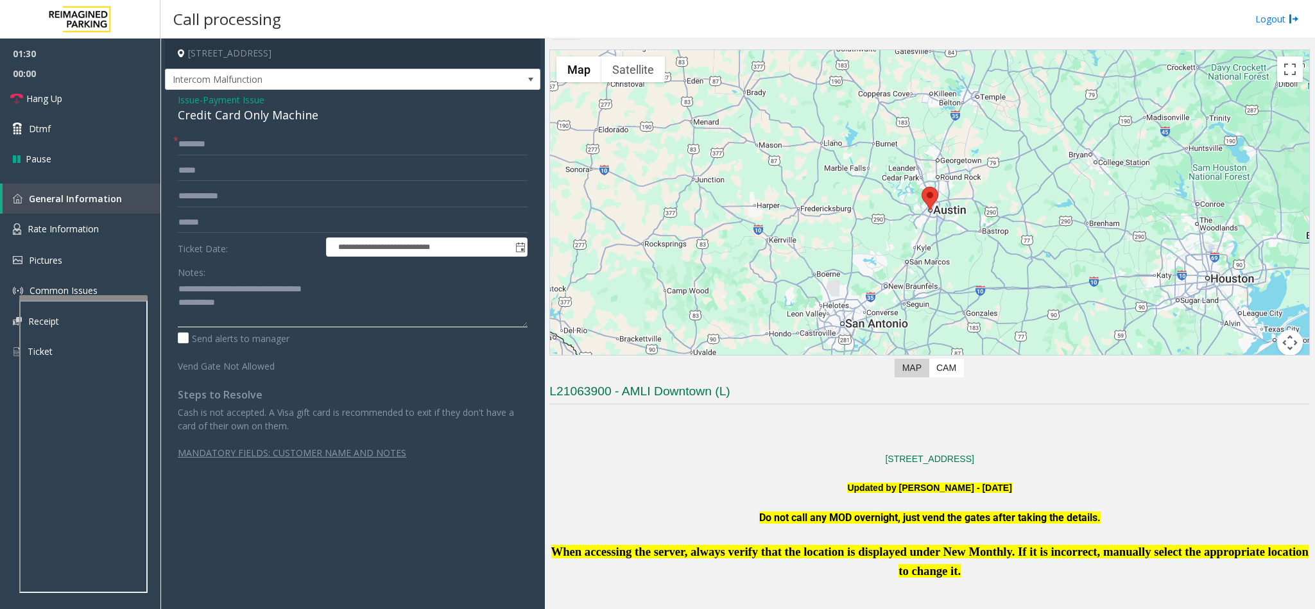
type textarea "**********"
click at [193, 146] on input "text" at bounding box center [353, 144] width 350 height 22
click at [187, 216] on input "text" at bounding box center [353, 223] width 350 height 22
type input "*******"
click at [191, 137] on input "text" at bounding box center [353, 144] width 350 height 22
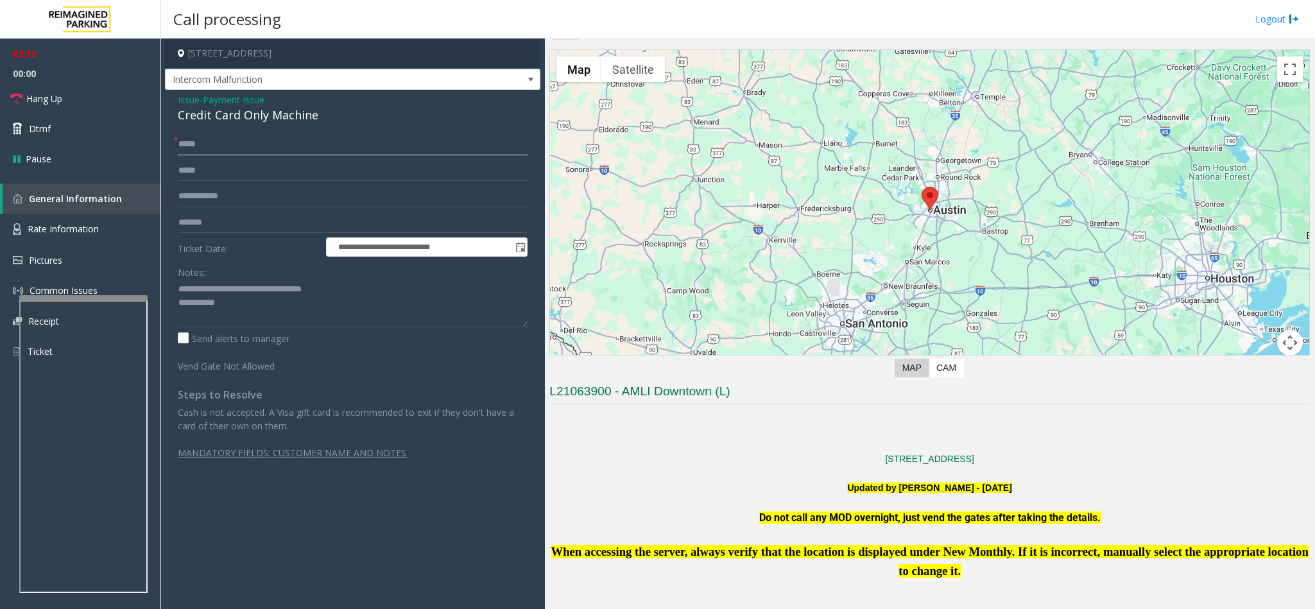
type input "*****"
click at [298, 306] on textarea at bounding box center [353, 303] width 350 height 48
click at [244, 318] on textarea at bounding box center [353, 303] width 350 height 48
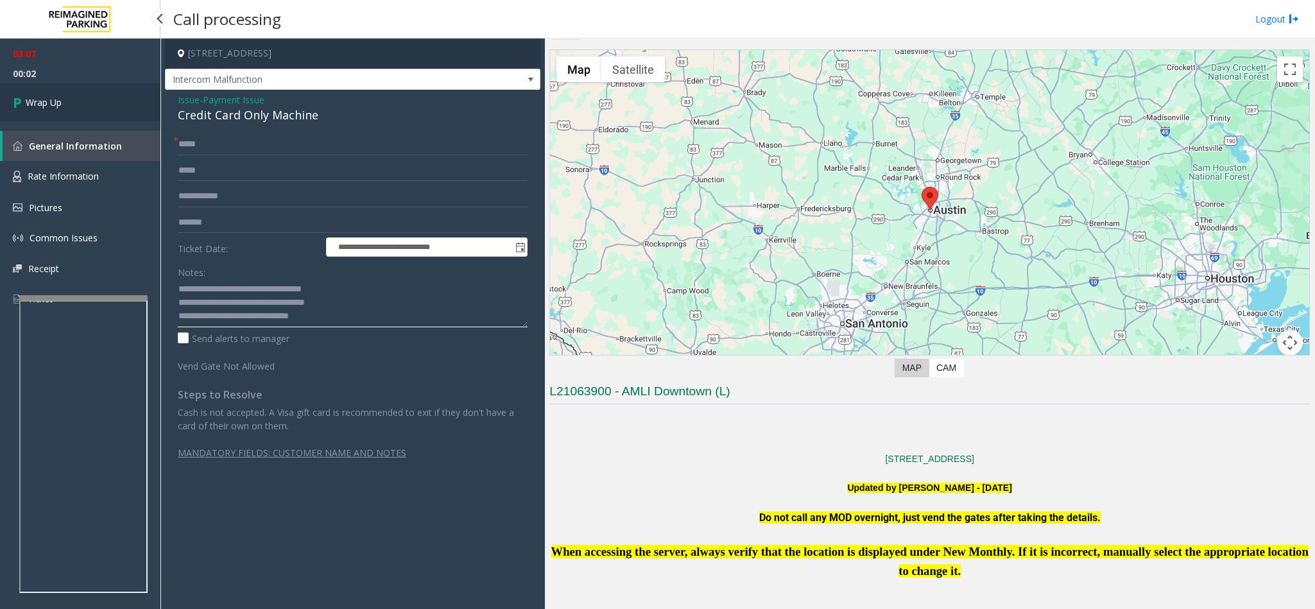
type textarea "**********"
click at [56, 104] on span "Wrap Up" at bounding box center [44, 102] width 36 height 13
